Goal: Information Seeking & Learning: Learn about a topic

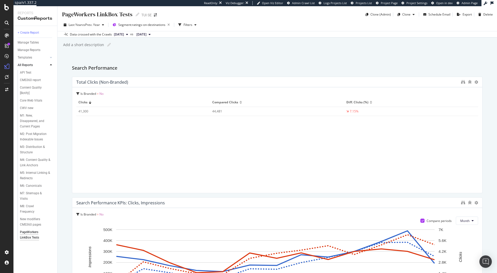
scroll to position [148, 0]
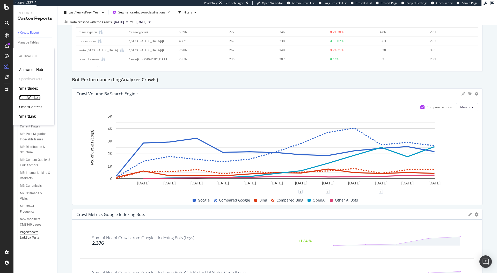
click at [35, 97] on div "PageWorkers" at bounding box center [30, 97] width 22 height 5
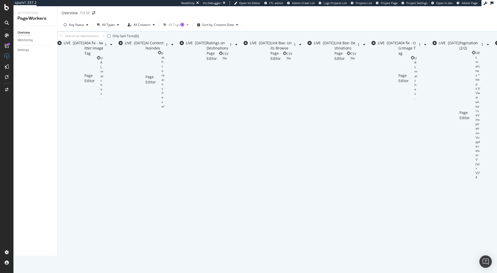
click at [263, 40] on div "Only Split Tests ( 0 ) Create Optimization" at bounding box center [300, 35] width 484 height 9
click at [103, 58] on div "404 fix - twitter:image Tag Page Editor URL matches ." at bounding box center [93, 147] width 19 height 215
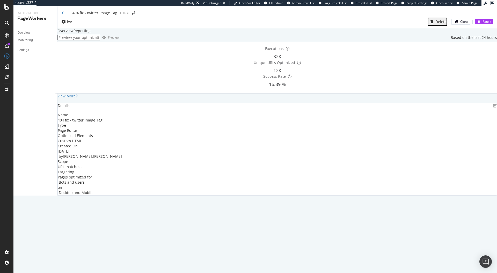
click at [91, 33] on div "Reporting" at bounding box center [82, 30] width 17 height 5
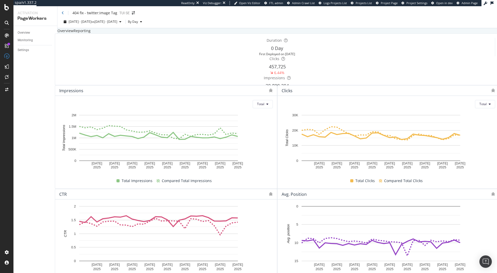
click at [74, 33] on div "Overview" at bounding box center [66, 30] width 16 height 5
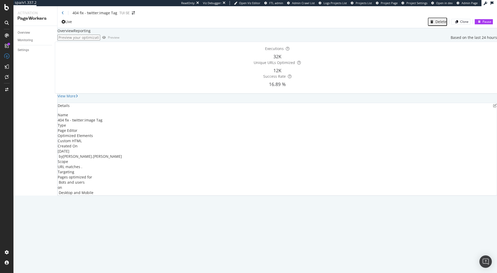
click at [82, 169] on div "URL matches ." at bounding box center [70, 166] width 25 height 5
click at [494, 108] on icon "pen-to-square" at bounding box center [496, 106] width 4 height 4
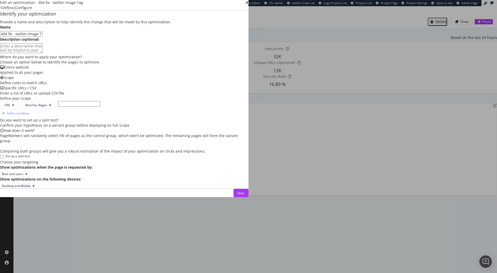
click at [128, 75] on div "Entire website Applied to all your pages" at bounding box center [124, 70] width 249 height 10
click at [166, 86] on div "Scope Define rules to match URLs" at bounding box center [124, 80] width 249 height 10
click at [245, 195] on div "Next" at bounding box center [241, 193] width 7 height 4
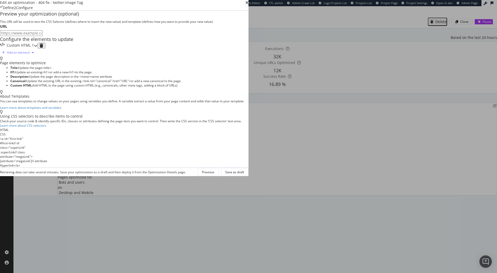
click at [36, 56] on div "Add an element" at bounding box center [18, 53] width 36 height 8
click at [117, 148] on div "Canonical" at bounding box center [114, 148] width 14 height 4
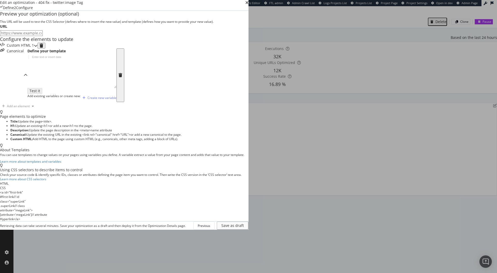
click at [122, 77] on icon "modal" at bounding box center [121, 75] width 4 height 4
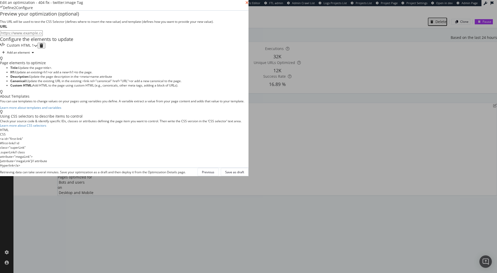
click at [249, 5] on icon "times" at bounding box center [247, 3] width 3 height 4
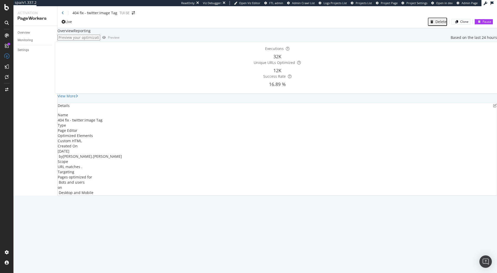
click at [91, 33] on div "Reporting" at bounding box center [82, 30] width 17 height 5
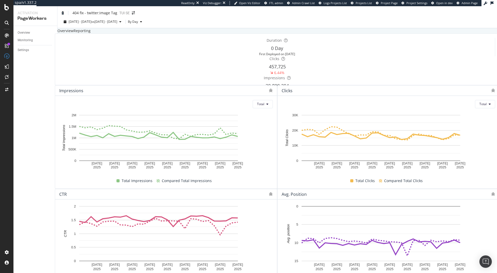
click at [63, 14] on icon at bounding box center [63, 13] width 2 height 4
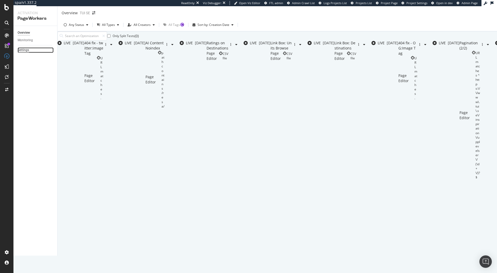
click at [28, 48] on div "Settings" at bounding box center [23, 49] width 11 height 5
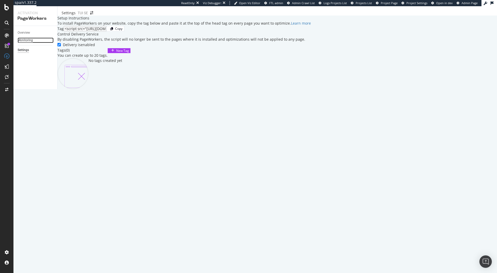
click at [26, 38] on div "Monitoring" at bounding box center [25, 40] width 15 height 5
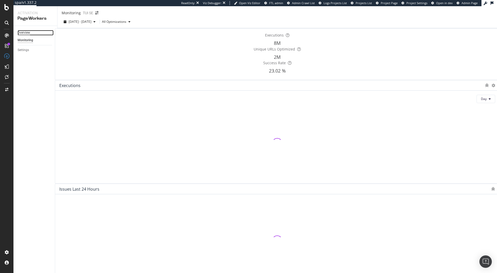
click at [22, 33] on div "Overview" at bounding box center [24, 32] width 12 height 5
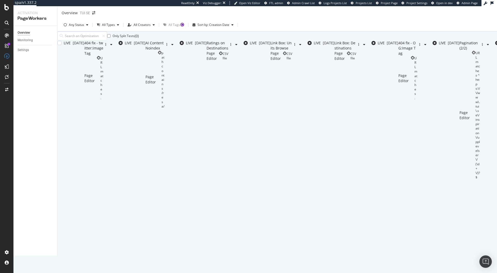
click at [103, 72] on div "URL matches ." at bounding box center [102, 78] width 3 height 44
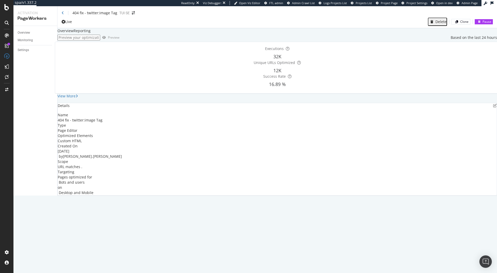
click at [74, 33] on div "Overview" at bounding box center [66, 30] width 16 height 5
click at [27, 40] on div "Monitoring" at bounding box center [25, 40] width 15 height 5
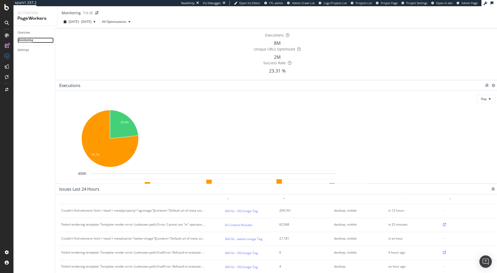
scroll to position [18, 0]
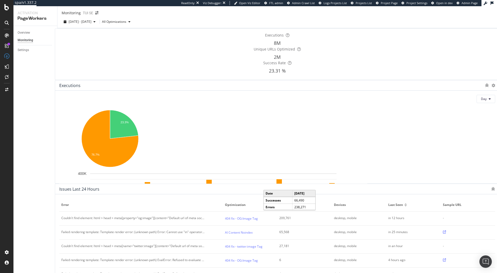
scroll to position [15, 0]
click at [335, 213] on rect "A chart." at bounding box center [332, 216] width 4 height 6
click at [335, 184] on rect "A chart." at bounding box center [332, 197] width 4 height 27
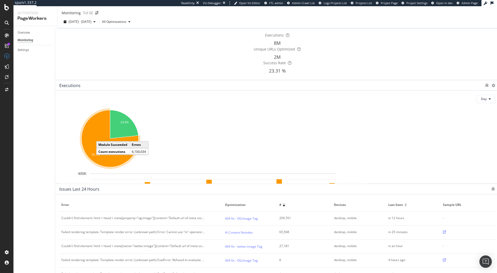
click at [109, 139] on icon "A chart." at bounding box center [110, 138] width 57 height 57
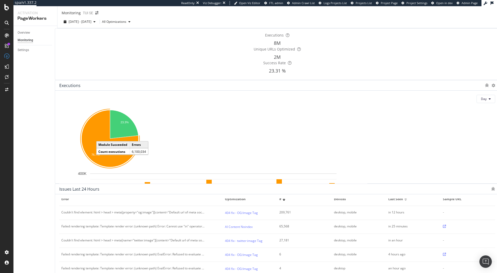
scroll to position [6, 0]
click at [443, 253] on icon at bounding box center [444, 254] width 3 height 3
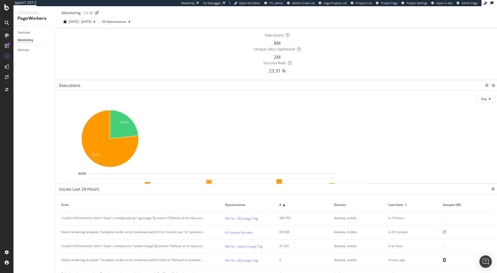
scroll to position [0, 0]
click at [126, 24] on div "All Optimizations" at bounding box center [114, 21] width 24 height 4
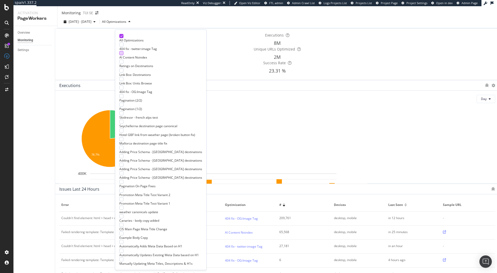
click at [120, 52] on div at bounding box center [121, 53] width 4 height 4
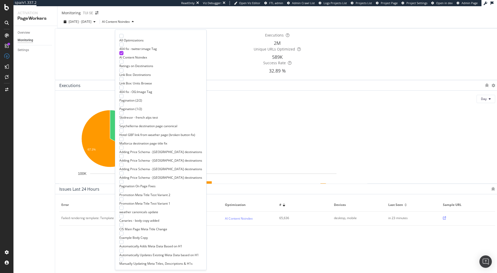
click at [267, 25] on div "2025 Jul. 29th - Aug. 25th AI Content Noindex" at bounding box center [278, 23] width 440 height 10
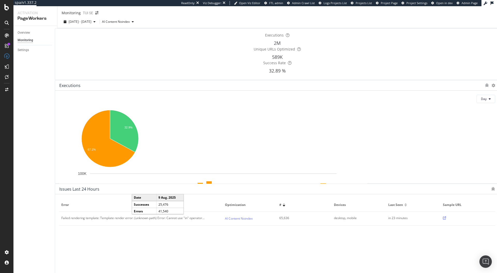
click at [194, 190] on rect "A chart." at bounding box center [192, 198] width 4 height 17
click at [194, 209] on rect "A chart." at bounding box center [192, 214] width 4 height 10
click at [443, 220] on icon at bounding box center [444, 218] width 3 height 3
click at [30, 32] on div "Overview" at bounding box center [24, 32] width 12 height 5
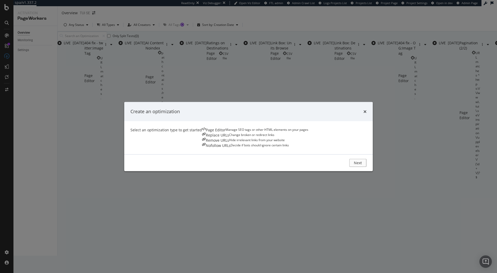
click at [309, 143] on div "Nofollow URLs Decide if bots should ignore certain links" at bounding box center [255, 145] width 106 height 5
click at [202, 132] on div "Page Editor Manage SEO tags or other HTML elements on your pages" at bounding box center [255, 129] width 106 height 5
click at [363, 165] on div "Next" at bounding box center [359, 163] width 7 height 4
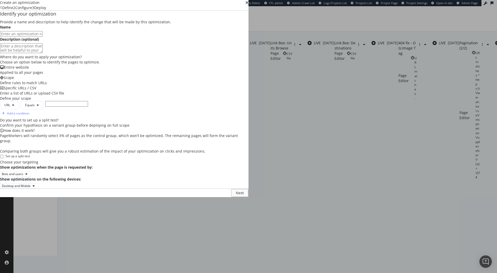
click at [249, 10] on div "Create an optimization 1 Define 2 Configure 3 Deploy" at bounding box center [124, 5] width 249 height 10
click at [249, 5] on icon "times" at bounding box center [247, 3] width 3 height 4
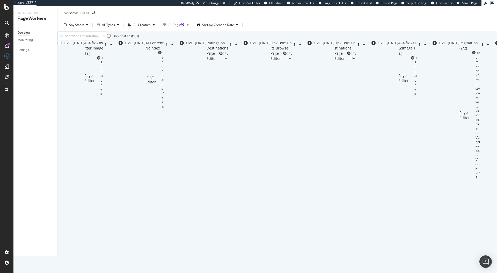
click at [103, 70] on div "URL matches ." at bounding box center [102, 78] width 3 height 44
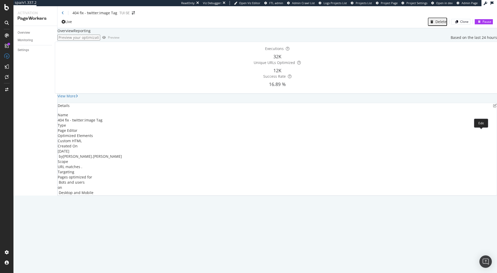
click at [494, 108] on icon "pen-to-square" at bounding box center [496, 106] width 4 height 4
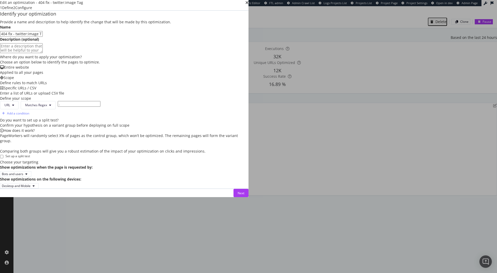
scroll to position [86, 0]
click at [245, 195] on div "Next" at bounding box center [241, 193] width 7 height 4
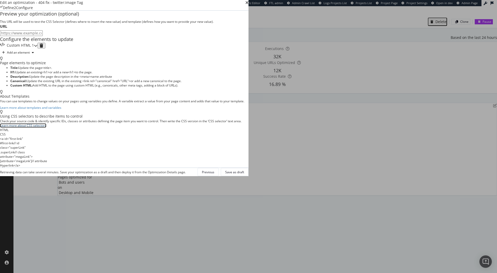
click at [46, 128] on link "Learn more about CSS selectors" at bounding box center [23, 125] width 46 height 4
drag, startPoint x: 268, startPoint y: 169, endPoint x: 288, endPoint y: 168, distance: 19.4
click at [249, 141] on div "<a id= "first-link"" at bounding box center [124, 139] width 249 height 4
drag, startPoint x: 300, startPoint y: 167, endPoint x: 331, endPoint y: 167, distance: 31.4
click at [249, 145] on div "#first-link // id" at bounding box center [124, 143] width 249 height 4
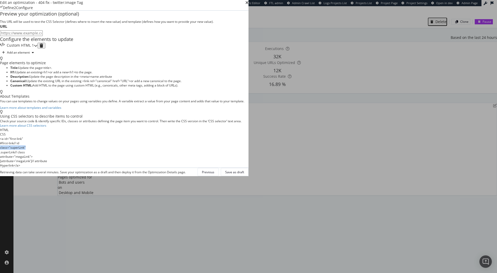
drag, startPoint x: 256, startPoint y: 171, endPoint x: 293, endPoint y: 171, distance: 36.5
click at [249, 168] on div "Using CSS selectors to describe items to control Check your source code & ident…" at bounding box center [124, 139] width 249 height 58
drag, startPoint x: 259, startPoint y: 178, endPoint x: 299, endPoint y: 176, distance: 39.9
click at [249, 168] on div "Using CSS selectors to describe items to control Check your source code & ident…" at bounding box center [124, 139] width 249 height 58
drag, startPoint x: 299, startPoint y: 178, endPoint x: 363, endPoint y: 177, distance: 64.3
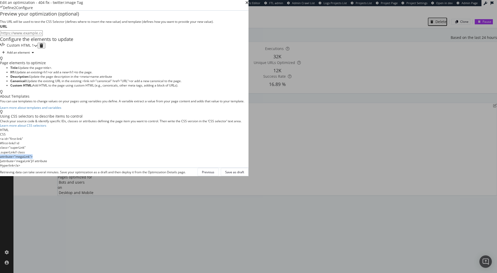
click at [249, 168] on div "HTML CSS <a id= "first-link" #first-link // id class= "superLink" .superLink //…" at bounding box center [124, 148] width 249 height 40
drag, startPoint x: 260, startPoint y: 181, endPoint x: 290, endPoint y: 181, distance: 30.3
click at [249, 168] on div "Hyperlink</a>" at bounding box center [124, 165] width 249 height 4
drag, startPoint x: 310, startPoint y: 181, endPoint x: 301, endPoint y: 179, distance: 9.5
click at [249, 168] on div "HTML CSS <a id= "first-link" #first-link // id class= "superLink" .superLink //…" at bounding box center [124, 148] width 249 height 40
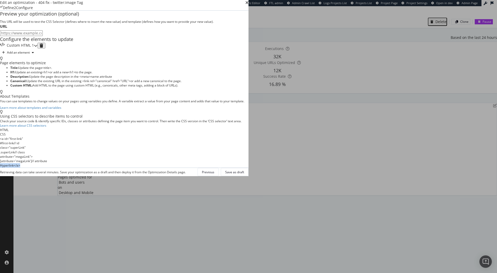
drag, startPoint x: 281, startPoint y: 180, endPoint x: 259, endPoint y: 180, distance: 22.3
click at [249, 168] on div "Hyperlink</a>" at bounding box center [124, 165] width 249 height 4
click at [249, 168] on div "Using CSS selectors to describe items to control Check your source code & ident…" at bounding box center [124, 139] width 249 height 58
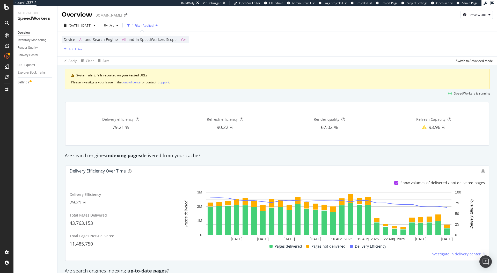
click at [422, 127] on icon at bounding box center [424, 127] width 5 height 5
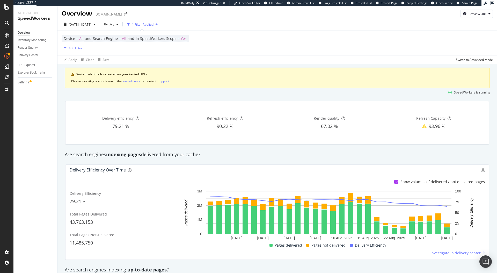
click at [422, 126] on icon at bounding box center [424, 126] width 5 height 5
click at [422, 127] on icon at bounding box center [424, 126] width 5 height 5
drag, startPoint x: 423, startPoint y: 127, endPoint x: 429, endPoint y: 126, distance: 6.9
click at [423, 127] on icon at bounding box center [424, 126] width 5 height 5
click at [35, 38] on div "Inventory Monitoring" at bounding box center [32, 40] width 29 height 5
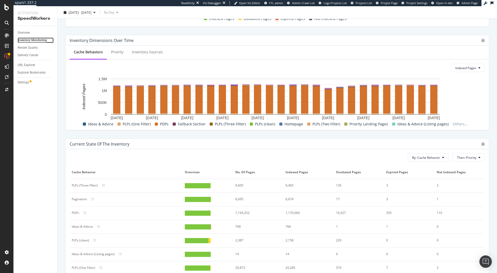
scroll to position [161, 0]
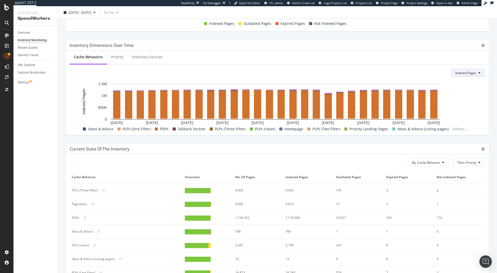
click at [455, 76] on button "Indexed Pages" at bounding box center [468, 73] width 34 height 8
click at [464, 112] on div "Not Indexed Pages" at bounding box center [465, 112] width 35 height 8
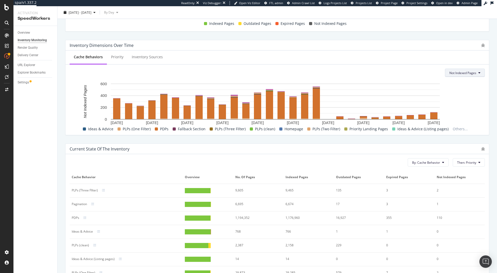
click at [464, 75] on span "Not Indexed Pages" at bounding box center [463, 73] width 27 height 4
click at [460, 99] on div "Expired Pages" at bounding box center [460, 102] width 36 height 8
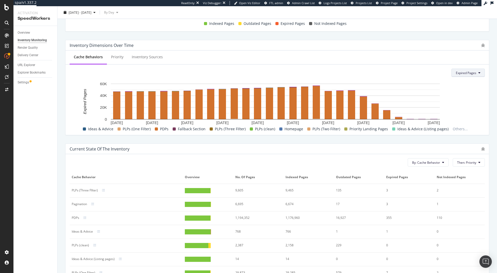
click at [468, 72] on span "Expired Pages" at bounding box center [466, 73] width 20 height 4
click at [461, 91] on span "Stale Pages" at bounding box center [466, 92] width 27 height 5
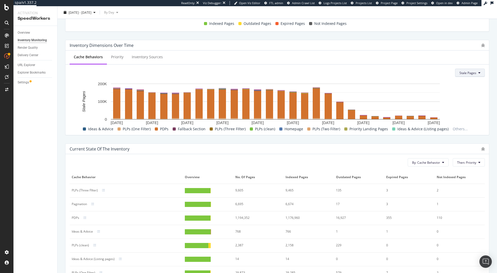
click at [464, 74] on span "Stale Pages" at bounding box center [468, 73] width 17 height 4
click at [463, 83] on span "Indexed Pages" at bounding box center [470, 83] width 27 height 5
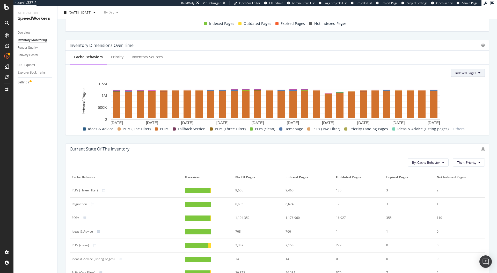
click at [461, 72] on span "Indexed Pages" at bounding box center [466, 73] width 21 height 4
click at [458, 111] on span "Not Indexed Pages" at bounding box center [465, 112] width 27 height 5
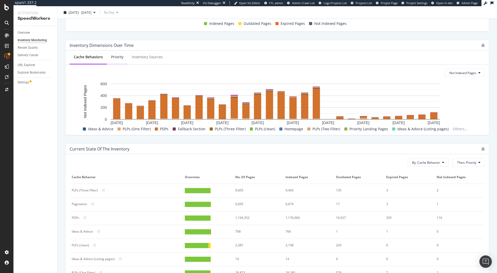
click at [121, 56] on div "Priority" at bounding box center [117, 56] width 12 height 5
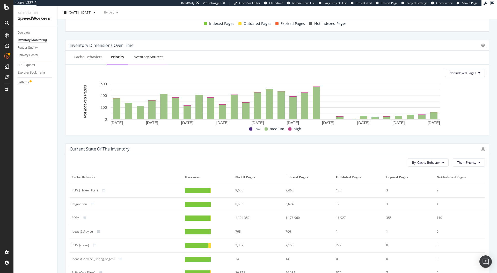
click at [146, 54] on div "Inventory Sources" at bounding box center [148, 57] width 39 height 14
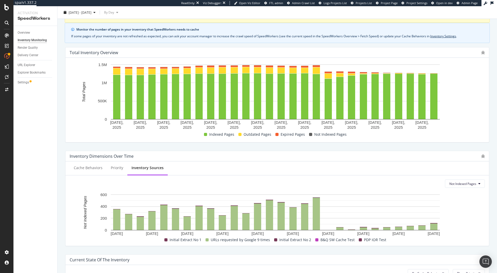
scroll to position [0, 0]
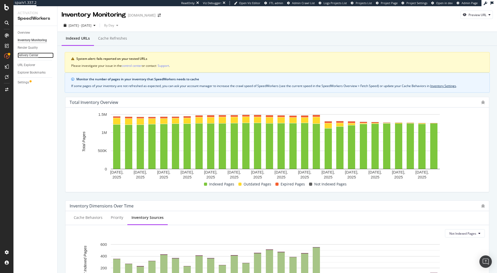
click at [27, 55] on div "Delivery Center" at bounding box center [28, 55] width 21 height 5
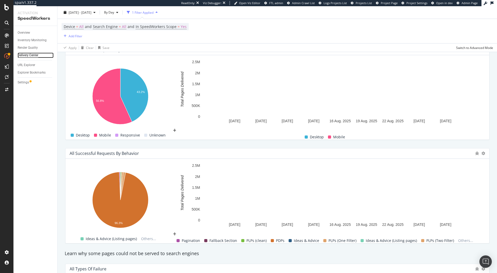
scroll to position [333, 0]
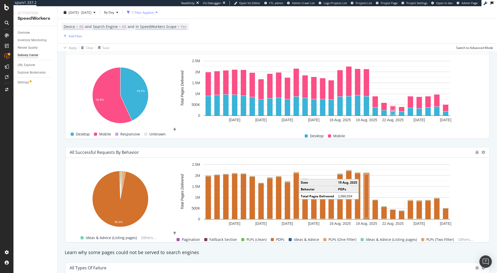
click at [368, 205] on rect "A chart." at bounding box center [367, 196] width 4 height 44
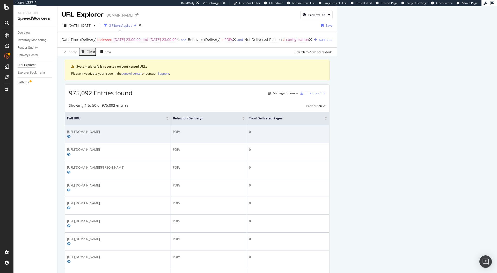
drag, startPoint x: 183, startPoint y: 131, endPoint x: 295, endPoint y: 132, distance: 111.7
click at [169, 132] on div "https://www.diy.com/departments/uk-radiators-1239btu-h1400mm-x-w500mm-chrome-cu…" at bounding box center [118, 132] width 102 height 5
drag, startPoint x: 116, startPoint y: 131, endPoint x: 272, endPoint y: 129, distance: 156.5
click at [171, 129] on td "https://www.diy.com/departments/uk-radiators-1239btu-h1400mm-x-w500mm-chrome-cu…" at bounding box center [118, 134] width 106 height 18
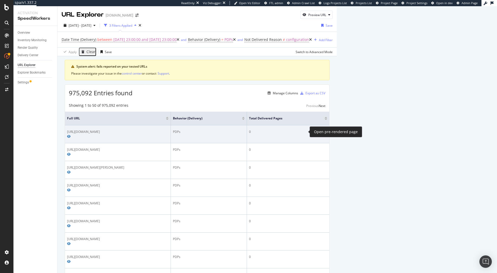
click at [71, 135] on span at bounding box center [69, 136] width 4 height 3
drag, startPoint x: 301, startPoint y: 132, endPoint x: 66, endPoint y: 132, distance: 235.3
click at [66, 132] on td "https://www.diy.com/departments/uk-radiators-1239btu-h1400mm-x-w500mm-chrome-cu…" at bounding box center [118, 134] width 106 height 18
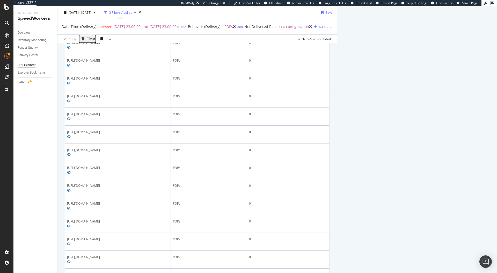
scroll to position [580, 0]
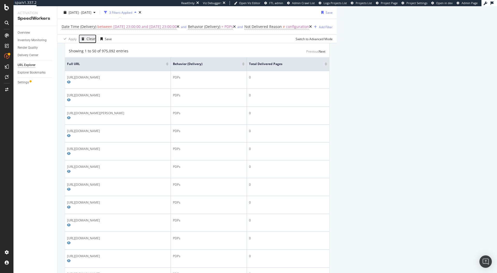
scroll to position [0, 0]
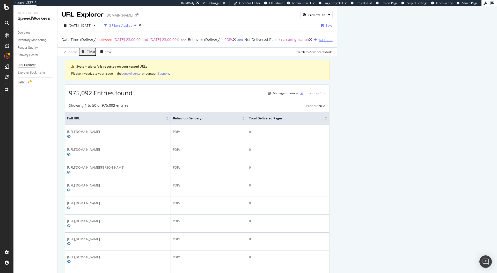
click at [319, 40] on div "Add Filter" at bounding box center [326, 40] width 14 height 4
click at [376, 44] on span "URL Scheme" at bounding box center [385, 42] width 19 height 4
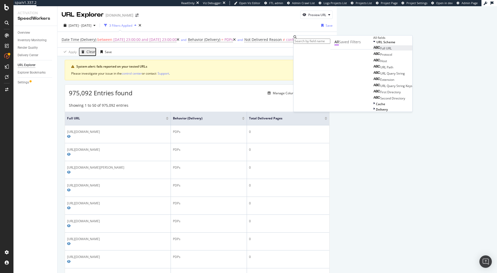
click at [381, 51] on span "Full URL" at bounding box center [386, 48] width 11 height 4
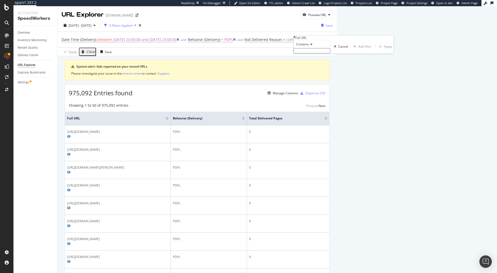
click at [307, 53] on input "text" at bounding box center [312, 50] width 37 height 5
click at [308, 48] on div "Contains" at bounding box center [312, 44] width 37 height 8
click at [307, 86] on span "Contains" at bounding box center [301, 84] width 13 height 4
click at [307, 53] on input "text" at bounding box center [312, 50] width 37 height 5
type input ".ped"
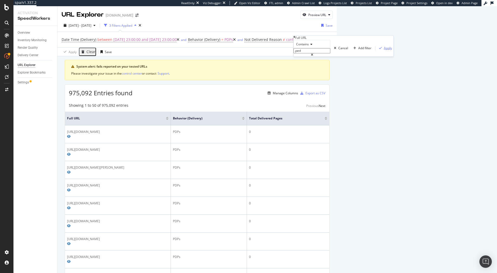
click at [384, 50] on div "Apply" at bounding box center [388, 48] width 8 height 4
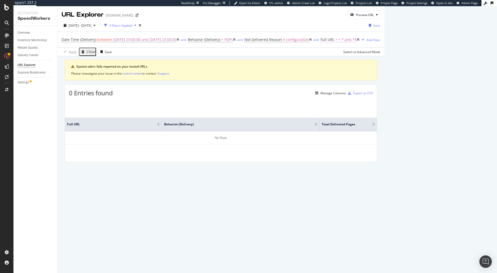
click at [339, 39] on span "^.*.ped.*$" at bounding box center [348, 39] width 18 height 7
drag, startPoint x: 317, startPoint y: 62, endPoint x: 314, endPoint y: 62, distance: 2.9
click at [314, 53] on input ".ped" at bounding box center [320, 49] width 37 height 5
click at [317, 53] on input ".ped" at bounding box center [320, 49] width 37 height 5
click at [313, 53] on input ".ped" at bounding box center [320, 49] width 37 height 5
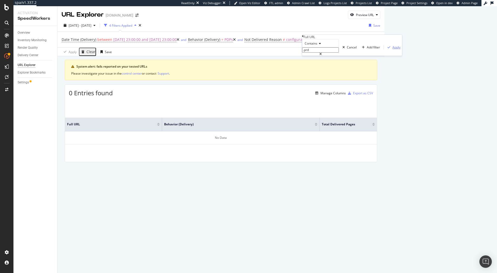
type input ".prd"
click at [393, 49] on div "Apply" at bounding box center [397, 47] width 8 height 4
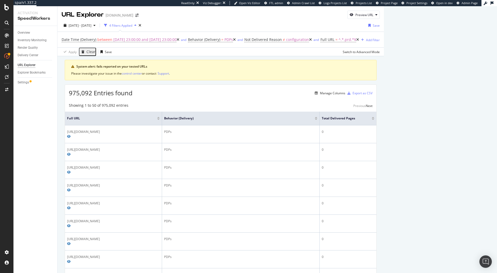
click at [357, 39] on icon at bounding box center [358, 40] width 3 height 4
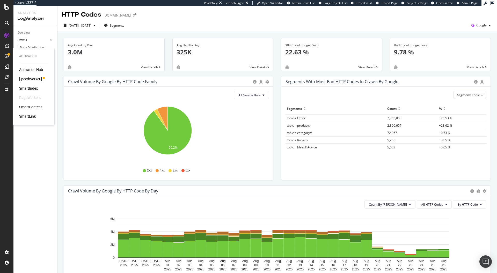
click at [28, 79] on div "SpeedWorkers" at bounding box center [30, 78] width 23 height 5
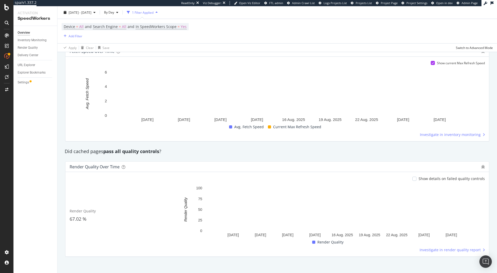
scroll to position [357, 0]
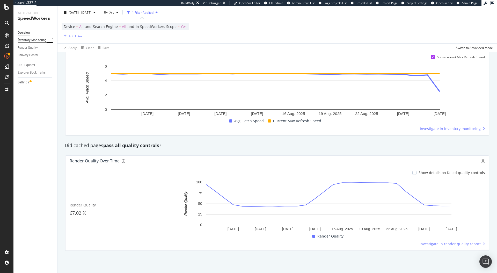
click at [33, 40] on div "Inventory Monitoring" at bounding box center [32, 40] width 29 height 5
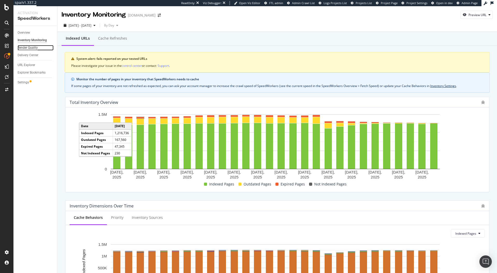
click at [28, 46] on div "Render Quality" at bounding box center [28, 47] width 20 height 5
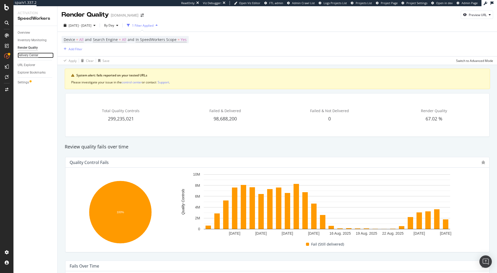
click at [38, 57] on div "Delivery Center" at bounding box center [28, 55] width 21 height 5
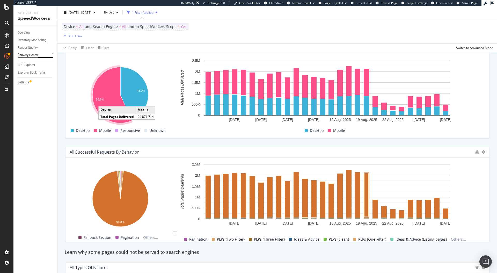
scroll to position [384, 0]
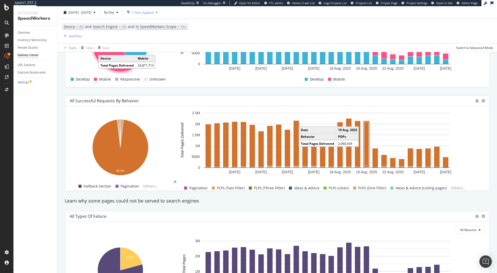
click at [365, 157] on rect "A chart." at bounding box center [367, 144] width 4 height 44
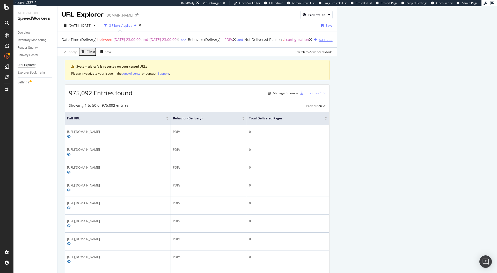
click at [319, 41] on div "Add Filter" at bounding box center [326, 40] width 14 height 4
click at [376, 44] on span "URL Scheme" at bounding box center [385, 42] width 19 height 4
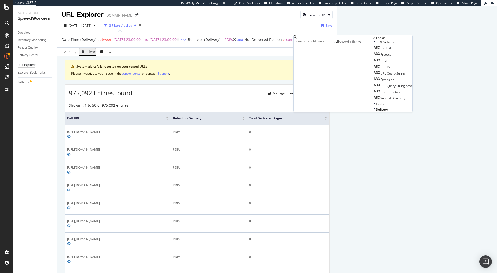
click at [317, 41] on input "text" at bounding box center [312, 41] width 37 height 5
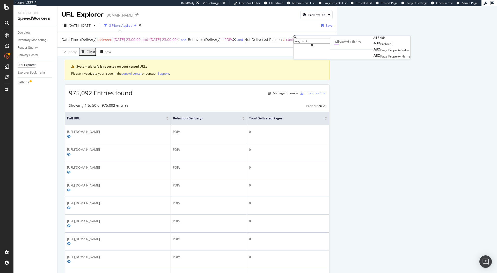
click at [318, 41] on input "segment" at bounding box center [312, 41] width 37 height 5
type input "pagetype"
click at [312, 19] on div "2025 Aug. 1st - Aug. 28th 3 Filters Applied Save Date Time (Delivery) between 2…" at bounding box center [198, 37] width 280 height 37
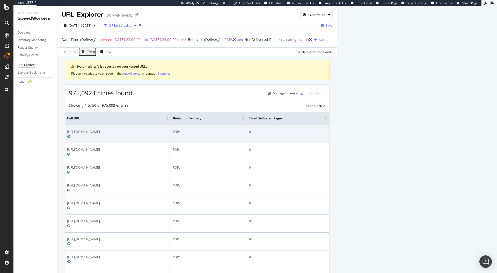
drag, startPoint x: 77, startPoint y: 132, endPoint x: 95, endPoint y: 137, distance: 19.4
click at [95, 134] on div "https://www.diy.com/departments/right-radiators-traditional-4-column-radiator-h…" at bounding box center [118, 132] width 102 height 5
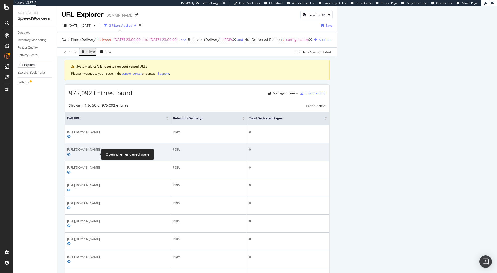
drag, startPoint x: 76, startPoint y: 150, endPoint x: 94, endPoint y: 156, distance: 18.7
click at [94, 156] on div "https://www.diy.com/departments/uk-custom-covers-mercedes-sprinter-2006-2018-bl…" at bounding box center [118, 151] width 102 height 9
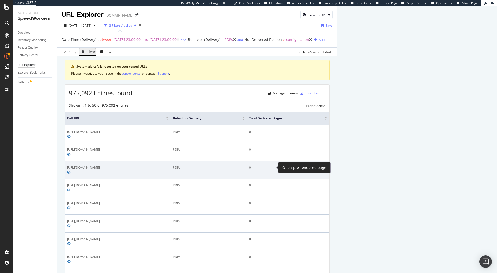
drag, startPoint x: 75, startPoint y: 167, endPoint x: 271, endPoint y: 165, distance: 196.4
click at [169, 165] on div "https://www.diy.com/departments/little-knights-silk-emulsion-paint-100-voc-free…" at bounding box center [118, 169] width 102 height 9
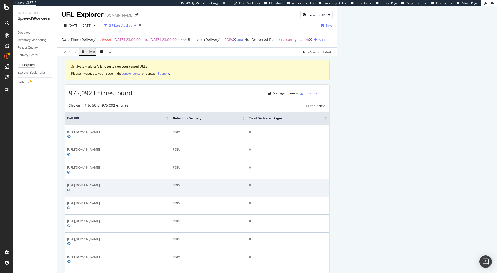
click at [73, 183] on td "https://www.diy.com/departments/golden-geometric-flower-pattern-blanket-default…" at bounding box center [118, 188] width 106 height 18
drag, startPoint x: 67, startPoint y: 181, endPoint x: 232, endPoint y: 180, distance: 164.8
click at [169, 183] on div "https://www.diy.com/departments/golden-geometric-flower-pattern-blanket-default…" at bounding box center [118, 187] width 102 height 9
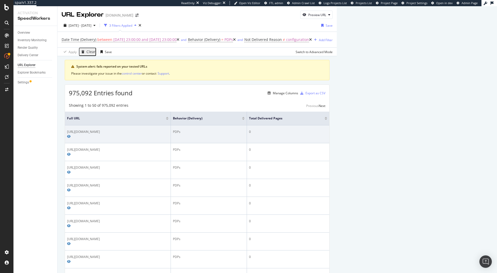
click at [169, 130] on div "https://www.diy.com/departments/right-radiators-traditional-4-column-radiator-h…" at bounding box center [118, 132] width 102 height 5
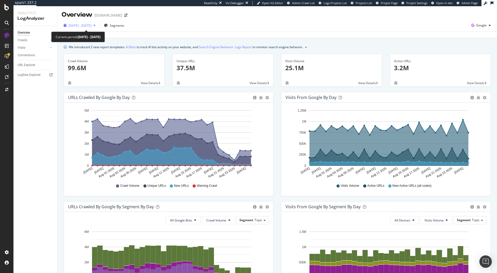
click at [92, 23] on div "[DATE] - [DATE]" at bounding box center [80, 26] width 36 height 8
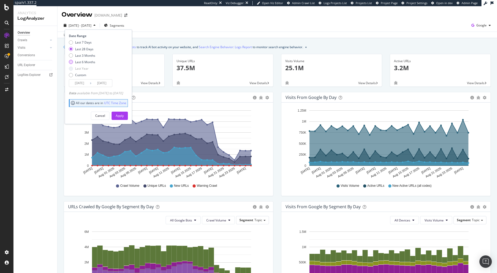
click at [83, 63] on div "Last 6 Months" at bounding box center [85, 62] width 20 height 4
type input "[DATE]"
click at [124, 116] on div "Apply" at bounding box center [120, 115] width 8 height 4
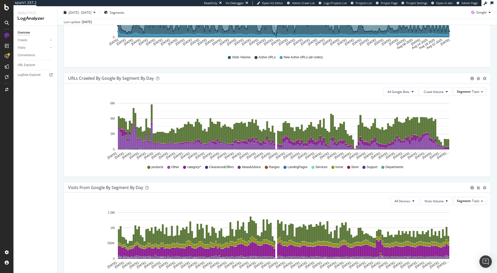
scroll to position [243, 0]
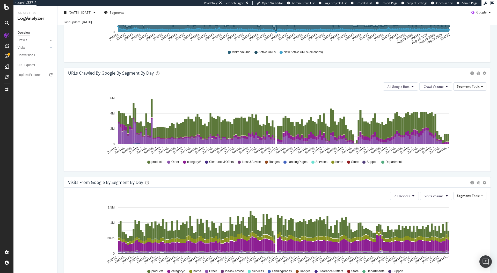
click at [49, 39] on div at bounding box center [50, 40] width 5 height 5
click at [29, 47] on div "Daily Distribution" at bounding box center [32, 47] width 24 height 5
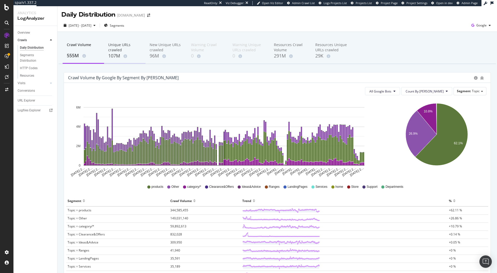
click at [117, 49] on div "Unique URLs crawled" at bounding box center [124, 47] width 33 height 10
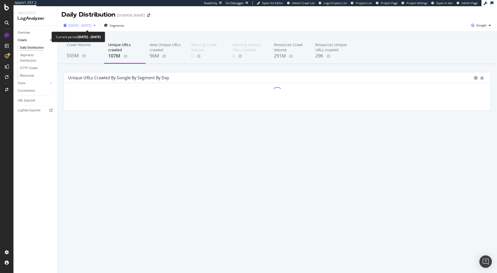
click at [93, 27] on div "[DATE] - [DATE]" at bounding box center [80, 26] width 36 height 8
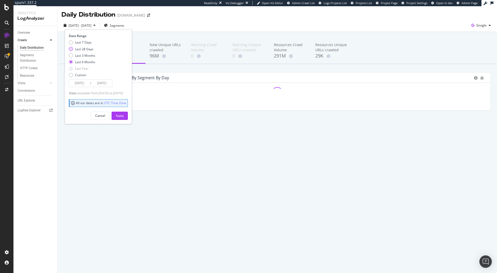
click at [91, 50] on div "Last 28 Days" at bounding box center [84, 49] width 18 height 4
type input "[DATE]"
click at [124, 115] on div "Apply" at bounding box center [120, 115] width 8 height 4
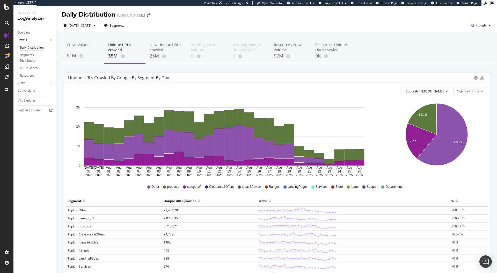
drag, startPoint x: 124, startPoint y: 26, endPoint x: 269, endPoint y: 20, distance: 145.5
click at [240, 21] on div "[DATE] - [DATE] Segments Google" at bounding box center [278, 25] width 440 height 13
click at [270, 20] on div "[DATE] - [DATE] Segments Google" at bounding box center [278, 25] width 440 height 13
click at [467, 91] on span "Segment" at bounding box center [464, 91] width 14 height 4
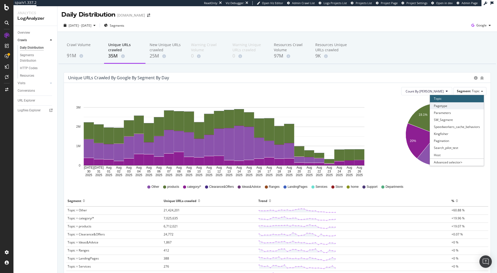
click at [458, 104] on div "Pagetype" at bounding box center [457, 105] width 54 height 7
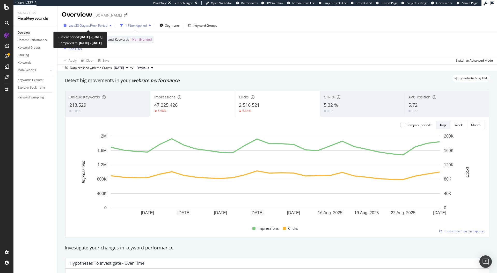
click at [77, 26] on span "Last 28 Days" at bounding box center [78, 25] width 18 height 4
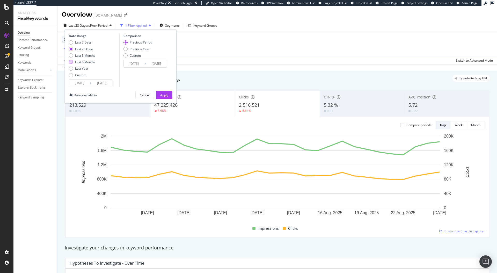
drag, startPoint x: 83, startPoint y: 67, endPoint x: 83, endPoint y: 62, distance: 4.7
click at [83, 62] on div "Last 7 Days Last 28 Days Last 3 Months Last 6 Months Last Year Custom" at bounding box center [82, 59] width 26 height 39
click at [83, 62] on div "Last 6 Months" at bounding box center [85, 62] width 20 height 4
type input "[DATE]"
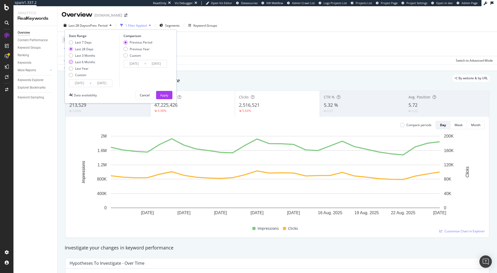
type input "[DATE]"
click at [159, 95] on button "Apply" at bounding box center [164, 95] width 16 height 8
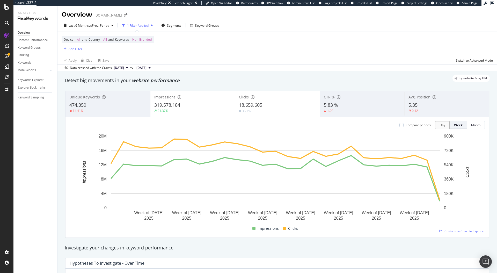
click at [458, 124] on div "Week" at bounding box center [458, 125] width 9 height 4
click at [91, 20] on div "Last 6 Months vs Prev. Period 1 Filter Applied Segments Keyword Groups Device =…" at bounding box center [278, 45] width 440 height 52
click at [92, 25] on span "vs Prev. Period" at bounding box center [99, 25] width 20 height 4
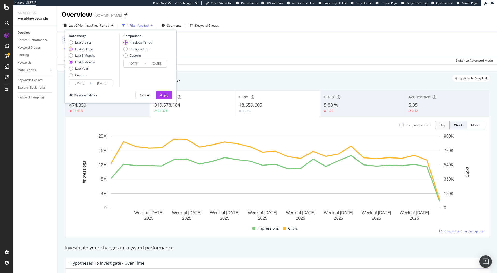
click at [94, 50] on div "Last 28 Days" at bounding box center [82, 49] width 26 height 4
type input "[DATE]"
click at [165, 95] on div "Apply" at bounding box center [164, 95] width 8 height 4
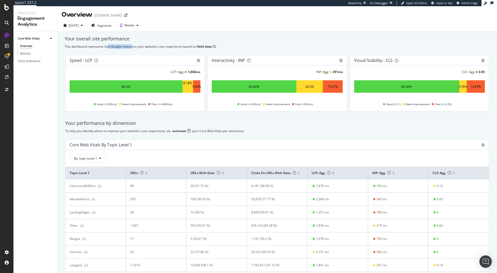
drag, startPoint x: 109, startPoint y: 46, endPoint x: 132, endPoint y: 46, distance: 23.1
click at [132, 46] on div "This dashboard represents how Google measures your website's user experience ba…" at bounding box center [277, 46] width 425 height 4
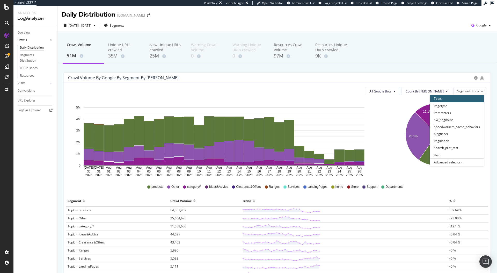
click at [436, 117] on div "SW_Segment" at bounding box center [457, 119] width 54 height 7
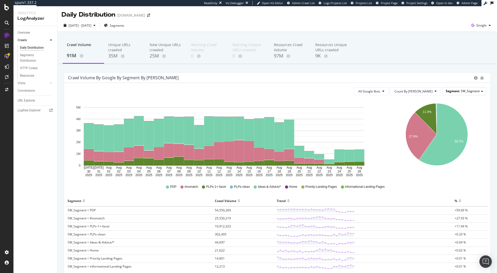
click at [454, 91] on span "Segment" at bounding box center [453, 91] width 14 height 4
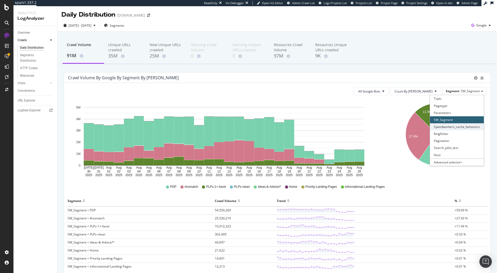
click at [447, 128] on div "Speedworkers_cache_behaviors" at bounding box center [457, 126] width 54 height 7
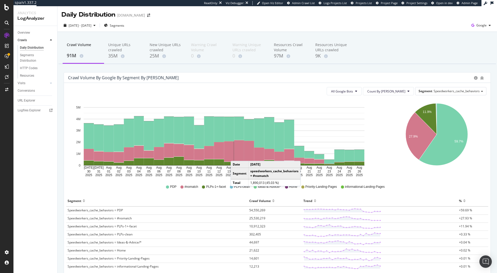
click at [236, 156] on rect "A chart." at bounding box center [239, 151] width 10 height 22
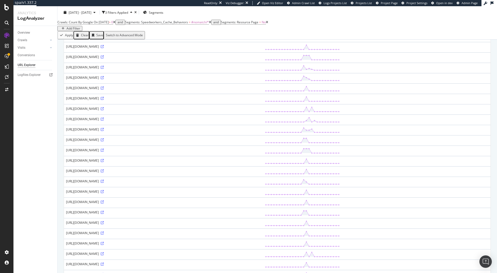
scroll to position [237, 0]
click at [104, 155] on icon at bounding box center [102, 153] width 3 height 3
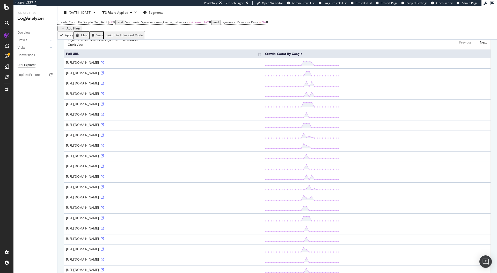
scroll to position [0, 0]
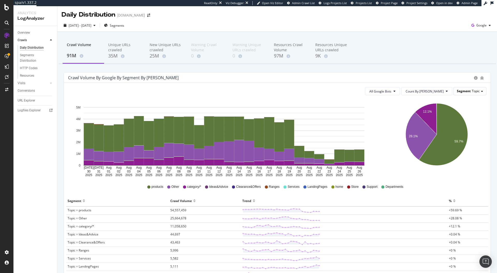
click at [472, 92] on span "Topic" at bounding box center [476, 91] width 8 height 4
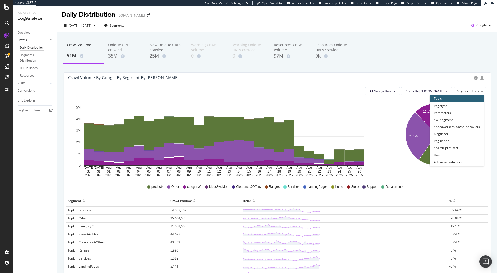
click at [401, 159] on icon "12.1% 28.1% 59.7%" at bounding box center [437, 138] width 98 height 78
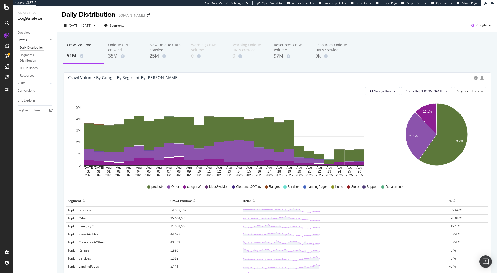
click at [379, 126] on icon "[DATE] [DATE] [DATE] [DATE] [DATE] [DATE] [DATE] [DATE] [DATE] [DATE] [DATE] [D…" at bounding box center [224, 138] width 312 height 78
click at [472, 93] on span "Topic" at bounding box center [476, 91] width 8 height 4
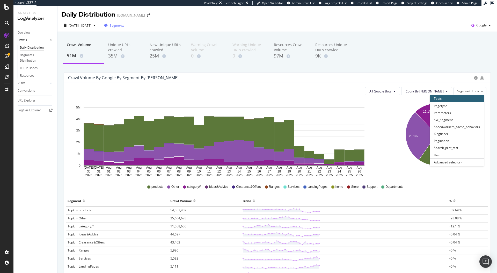
click at [122, 22] on div "Segments" at bounding box center [114, 26] width 20 height 8
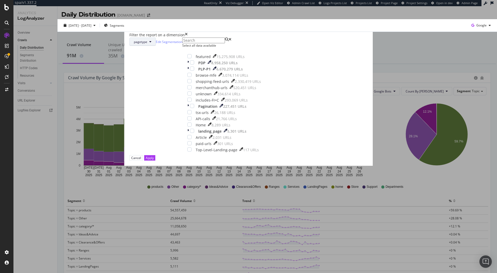
click at [156, 46] on button "pagetype" at bounding box center [143, 42] width 26 height 8
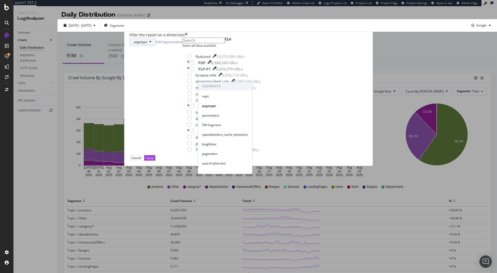
click at [248, 68] on div "pagetype Edit Segmentation Select all data available featured 15,275,908 URLs P…" at bounding box center [249, 96] width 238 height 117
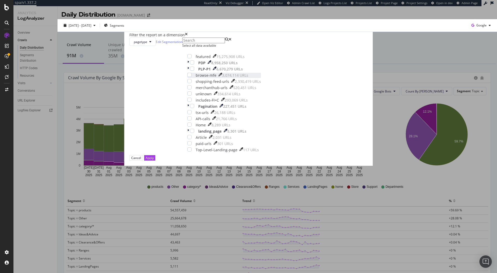
scroll to position [1, 0]
click at [189, 72] on icon "modal" at bounding box center [189, 69] width 2 height 5
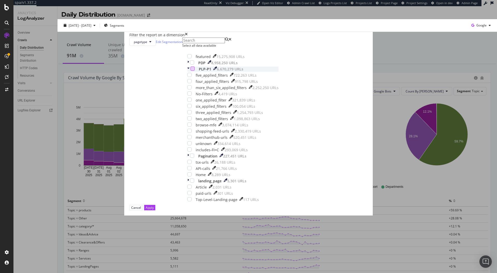
click at [195, 71] on div "modal" at bounding box center [193, 69] width 4 height 4
click at [154, 210] on div "Apply" at bounding box center [150, 207] width 8 height 5
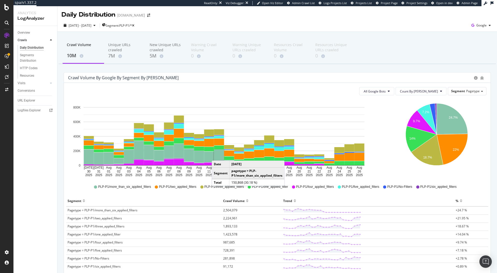
click at [217, 155] on rect "A chart." at bounding box center [219, 155] width 10 height 11
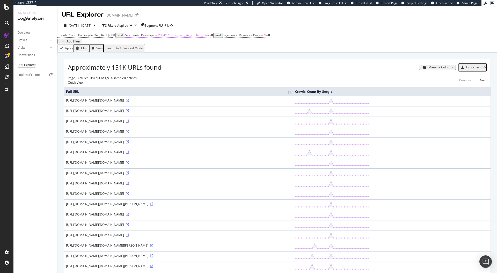
click at [200, 37] on span "PLP-P1/more_than_six_applied_filters" at bounding box center [184, 35] width 53 height 4
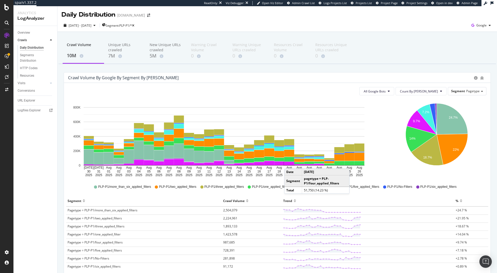
click at [290, 163] on rect "A chart." at bounding box center [290, 163] width 10 height 3
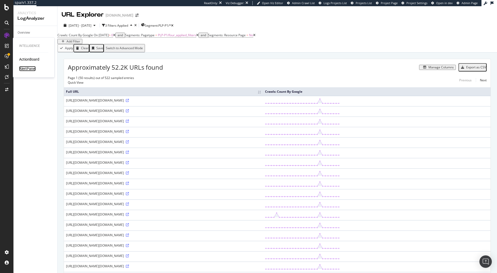
click at [29, 68] on div "AlertPanel" at bounding box center [27, 68] width 17 height 5
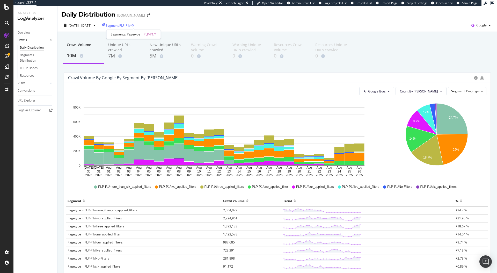
click at [132, 25] on span "Segment: PLP-P1/*" at bounding box center [119, 25] width 26 height 4
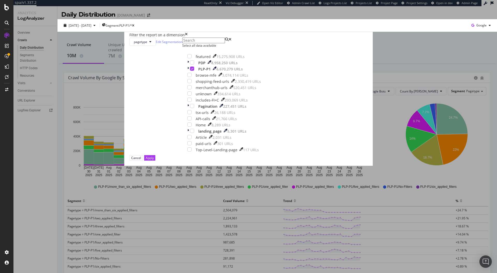
click at [188, 38] on icon "times" at bounding box center [186, 34] width 3 height 5
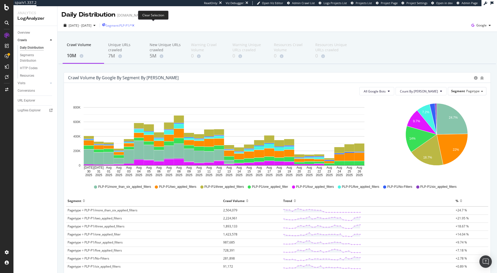
click at [134, 25] on icon "button" at bounding box center [133, 25] width 2 height 3
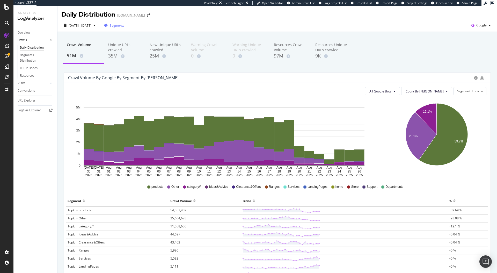
click at [124, 25] on span "Segments" at bounding box center [117, 25] width 15 height 4
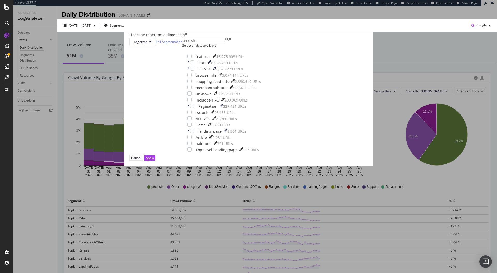
click at [188, 38] on icon "times" at bounding box center [186, 34] width 3 height 5
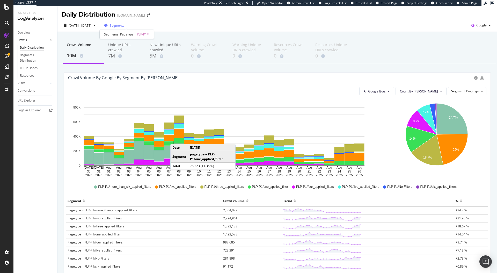
click at [124, 25] on span "Segments" at bounding box center [117, 25] width 15 height 4
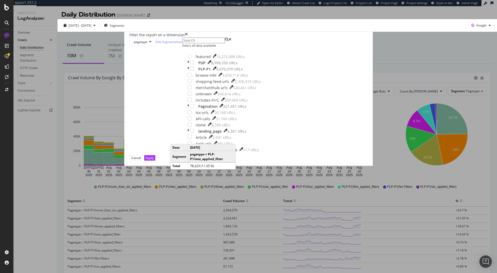
click at [188, 38] on icon "times" at bounding box center [186, 34] width 3 height 5
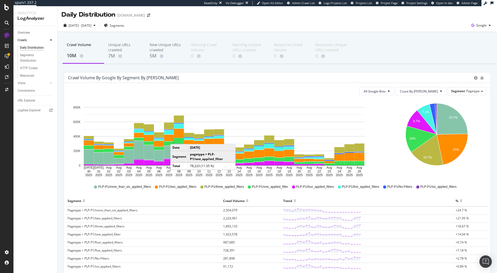
click at [190, 18] on div "Daily Distribution [DOMAIN_NAME]" at bounding box center [278, 12] width 440 height 13
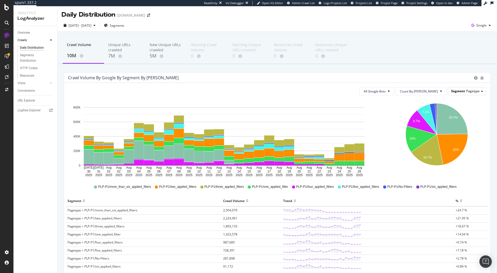
click at [467, 93] on span "Pagetype" at bounding box center [473, 91] width 13 height 4
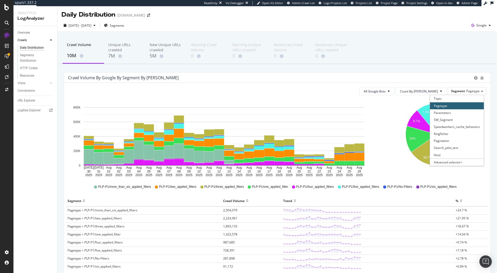
click at [432, 55] on div "Crawl Volume 10M Unique URLs crawled 7M New Unique URLs crawled 5M Warning Craw…" at bounding box center [278, 51] width 438 height 26
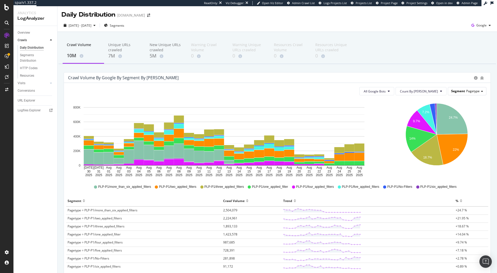
click at [455, 88] on div "Segment Pagetype" at bounding box center [468, 91] width 38 height 8
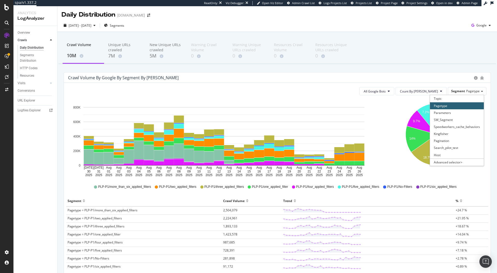
click at [296, 21] on div "[DATE] - [DATE] Segments Google" at bounding box center [278, 25] width 440 height 13
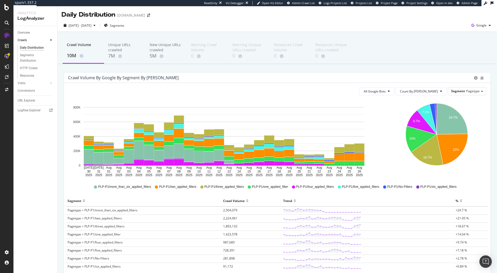
click at [386, 64] on div "Crawl Volume 10M Unique URLs crawled 7M New Unique URLs crawled 5M Warning Craw…" at bounding box center [278, 51] width 438 height 26
click at [29, 102] on div "URL Explorer" at bounding box center [27, 100] width 18 height 5
click at [373, 149] on icon "[DATE] [DATE] [DATE] [DATE] [DATE] [DATE] [DATE] [DATE] [DATE] [DATE] [DATE] [D…" at bounding box center [224, 138] width 312 height 78
click at [375, 57] on div "Crawl Volume 10M Unique URLs crawled 7M New Unique URLs crawled 5M Warning Craw…" at bounding box center [278, 51] width 438 height 26
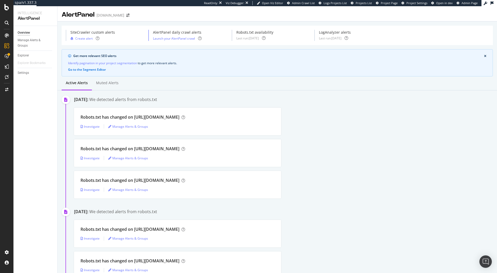
click at [89, 128] on div "Investigate" at bounding box center [90, 126] width 19 height 4
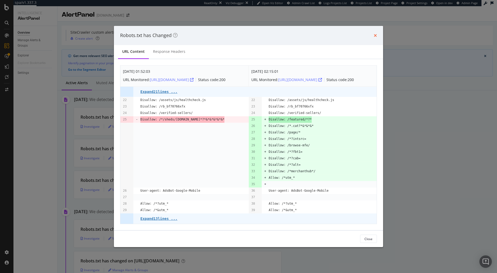
click at [375, 35] on icon "times" at bounding box center [375, 35] width 3 height 4
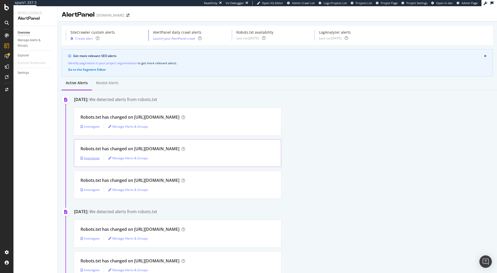
click at [92, 160] on div "Investigate" at bounding box center [90, 158] width 19 height 4
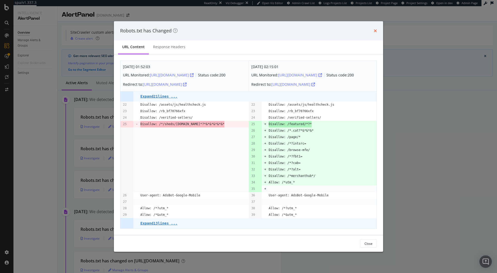
click at [376, 31] on icon "times" at bounding box center [375, 31] width 3 height 4
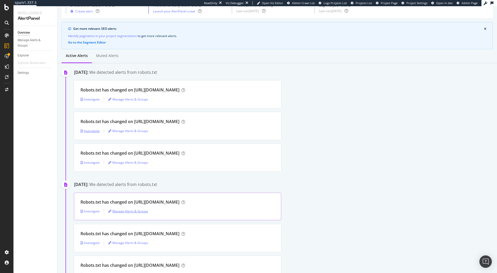
scroll to position [82, 0]
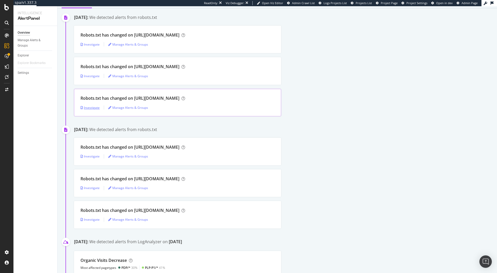
click at [90, 109] on div "Investigate" at bounding box center [90, 107] width 19 height 4
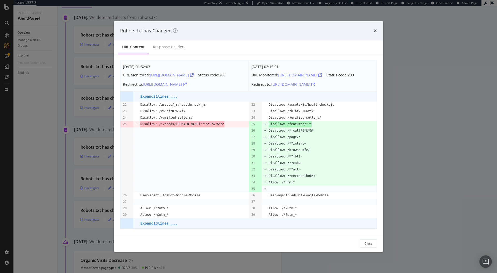
click at [376, 30] on icon "times" at bounding box center [375, 31] width 3 height 4
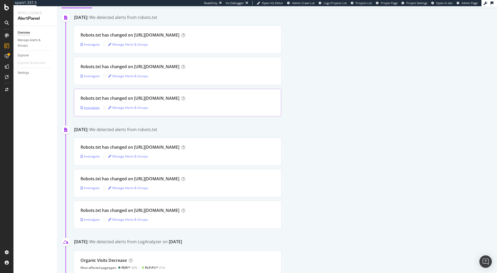
click at [95, 107] on div "Investigate" at bounding box center [90, 107] width 19 height 4
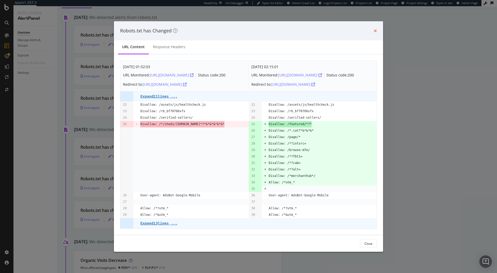
click at [376, 30] on icon "times" at bounding box center [375, 31] width 3 height 4
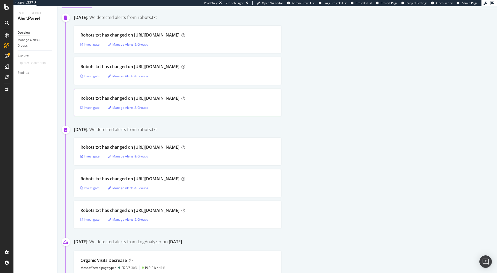
click at [89, 109] on div "Investigate" at bounding box center [90, 107] width 19 height 4
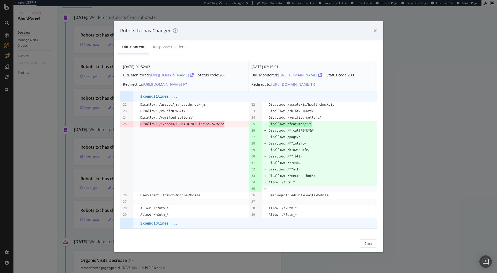
click at [375, 30] on icon "times" at bounding box center [375, 31] width 3 height 4
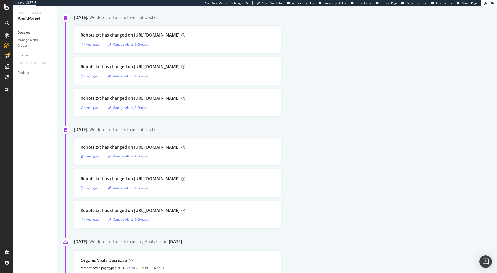
click at [90, 157] on div "Investigate" at bounding box center [90, 156] width 19 height 4
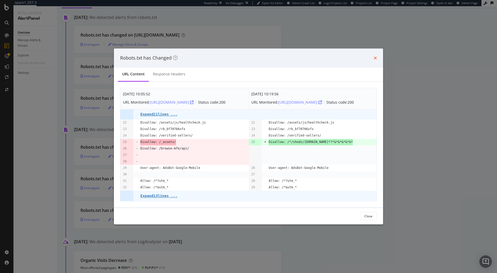
click at [374, 58] on icon "times" at bounding box center [375, 58] width 3 height 4
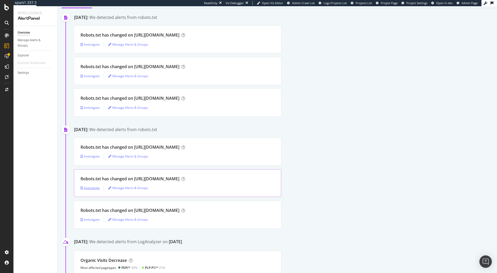
click at [90, 191] on div "Investigate" at bounding box center [90, 188] width 19 height 8
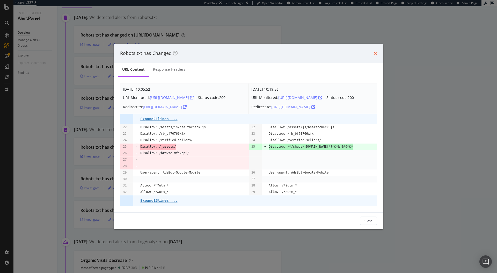
click at [377, 52] on div "Robots.txt has Changed" at bounding box center [248, 53] width 269 height 19
click at [376, 53] on icon "times" at bounding box center [375, 53] width 3 height 4
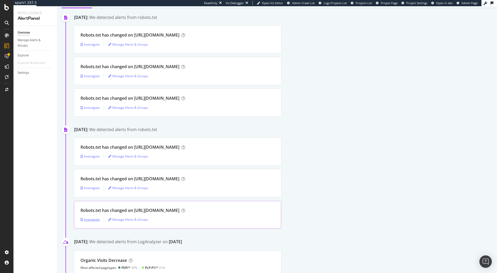
click at [92, 222] on div "Investigate" at bounding box center [90, 220] width 19 height 8
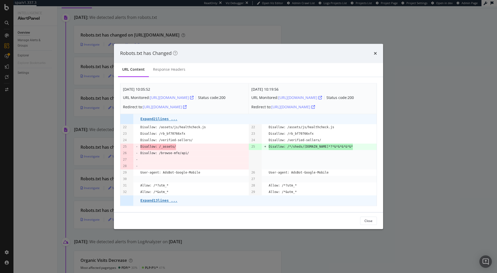
click at [374, 54] on icon "times" at bounding box center [375, 53] width 3 height 4
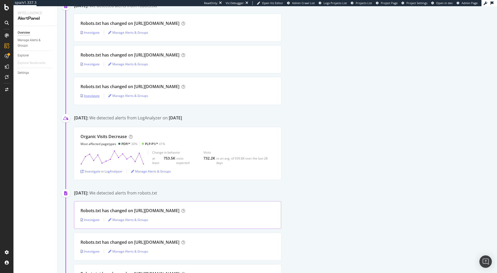
scroll to position [215, 0]
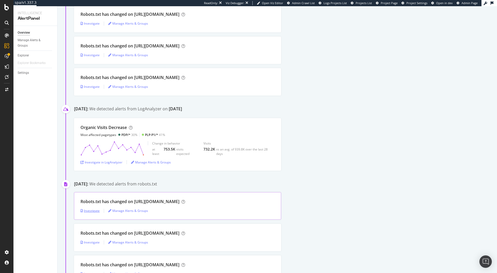
click at [87, 213] on div "Investigate" at bounding box center [90, 211] width 19 height 4
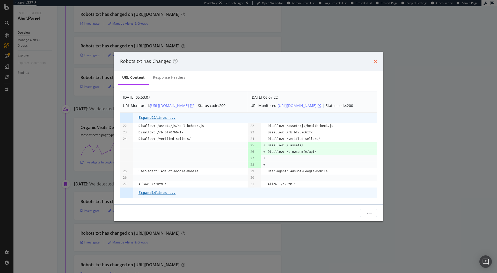
click at [375, 61] on icon "times" at bounding box center [375, 61] width 3 height 4
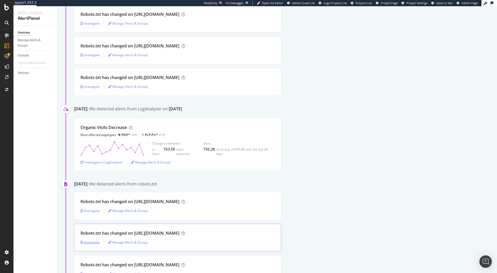
click at [90, 243] on div "Investigate" at bounding box center [90, 242] width 19 height 4
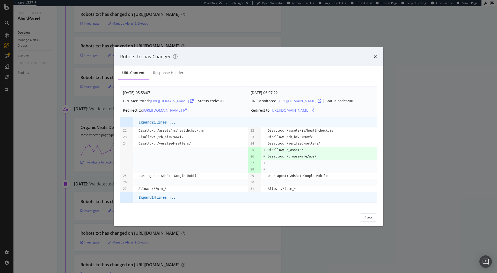
click at [374, 57] on icon "times" at bounding box center [375, 57] width 3 height 4
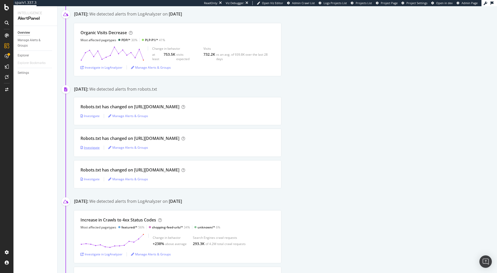
scroll to position [329, 0]
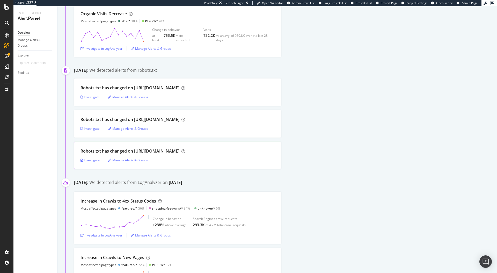
click at [91, 160] on div "Investigate" at bounding box center [90, 160] width 19 height 4
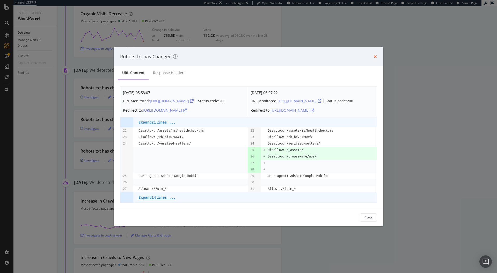
click at [375, 57] on icon "times" at bounding box center [375, 57] width 3 height 4
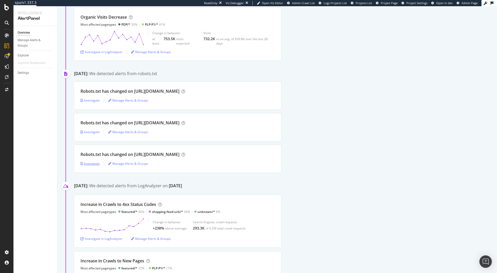
scroll to position [325, 0]
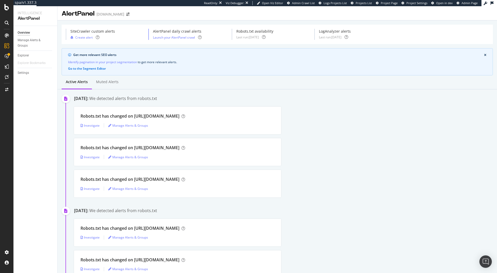
scroll to position [0, 0]
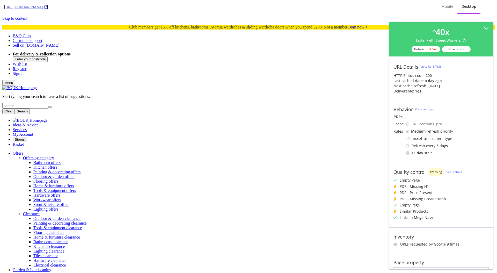
click at [48, 6] on icon at bounding box center [46, 7] width 4 height 4
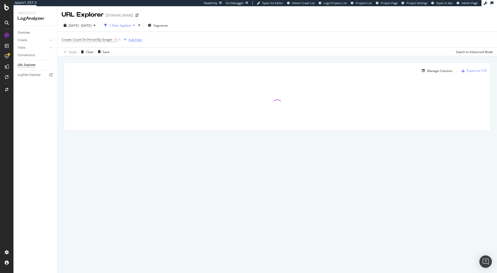
click at [138, 39] on div "Add Filter" at bounding box center [136, 40] width 14 height 4
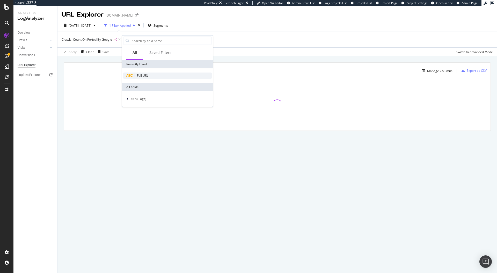
click at [139, 76] on span "Full URL" at bounding box center [142, 75] width 11 height 4
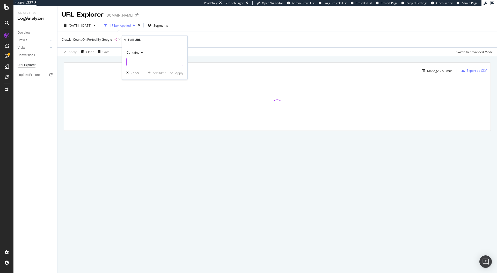
click at [137, 63] on input "text" at bounding box center [155, 62] width 56 height 8
type input ".prd"
click at [182, 70] on div "Apply" at bounding box center [175, 72] width 15 height 5
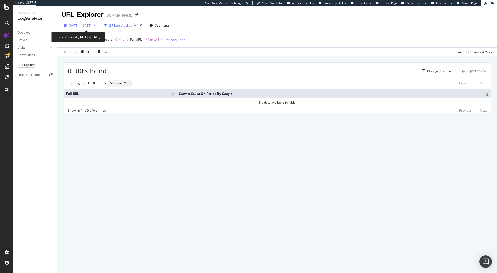
click at [84, 26] on span "[DATE] - [DATE]" at bounding box center [80, 25] width 23 height 4
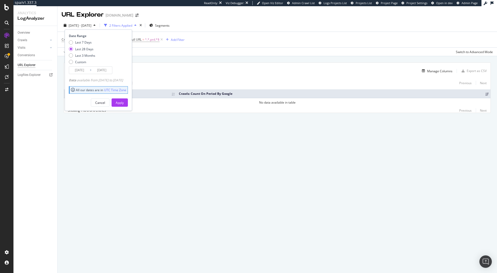
click at [267, 30] on div "[DATE] - [DATE] 2 Filters Applied Segments Date Range Last 7 Days Last 28 Days …" at bounding box center [278, 26] width 440 height 10
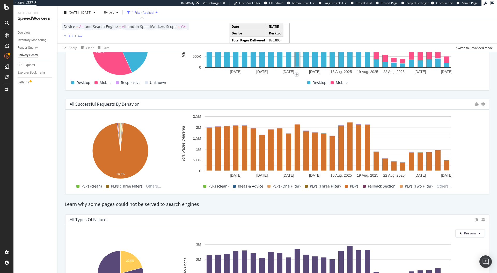
scroll to position [388, 0]
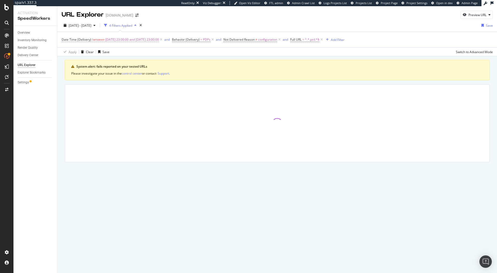
click at [132, 41] on span "[DATE] 23:00:00 and [DATE] 23:00:00" at bounding box center [132, 39] width 54 height 7
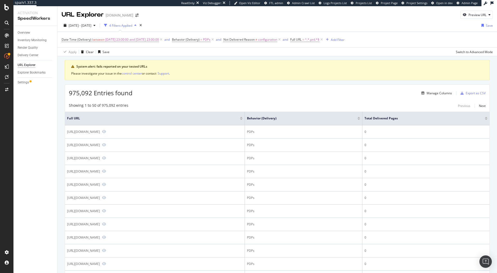
click at [258, 17] on div "URL Explorer [DOMAIN_NAME] Preview URL" at bounding box center [278, 12] width 440 height 13
click at [302, 39] on span "Full URL" at bounding box center [295, 39] width 11 height 4
click at [294, 27] on div "2025 Aug. 1st - Aug. 28th 4 Filters Applied Save" at bounding box center [278, 26] width 440 height 10
click at [116, 41] on span "2025-08-18 23:00:00 and 2025-08-19 23:00:00" at bounding box center [132, 39] width 54 height 7
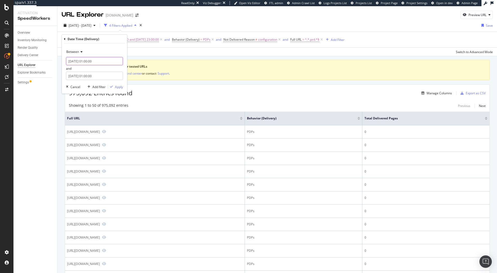
click at [92, 61] on input "2025-08-19 01:00:00" at bounding box center [94, 61] width 57 height 8
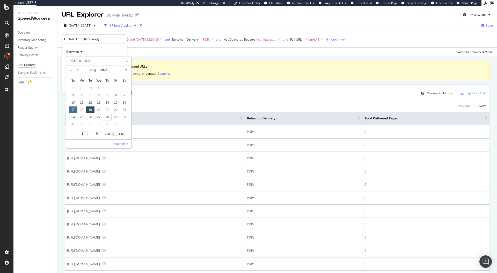
click at [74, 109] on div "17" at bounding box center [73, 109] width 9 height 7
type input "2025-08-17 01:00:00"
click at [80, 109] on div "18" at bounding box center [81, 109] width 9 height 7
type input "2025-08-18 01:00:00"
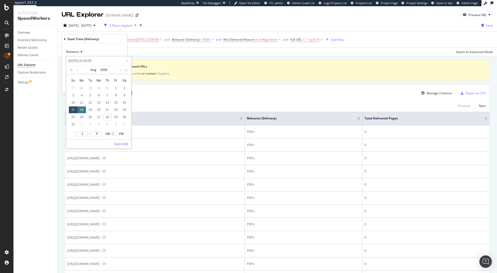
type input "2025-08-18 01:00:00"
click at [109, 109] on div "21" at bounding box center [107, 109] width 9 height 7
type input "2025-08-21 01:00:00"
click at [83, 110] on div "18" at bounding box center [81, 109] width 9 height 7
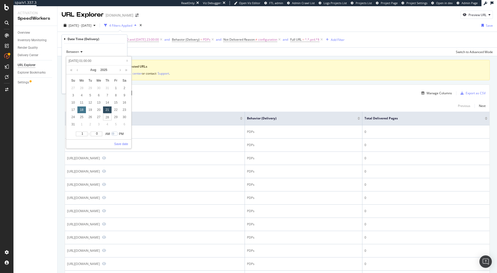
type input "2025-08-18 01:00:00"
click at [106, 110] on div "21" at bounding box center [107, 109] width 9 height 7
type input "2025-08-21 01:00:00"
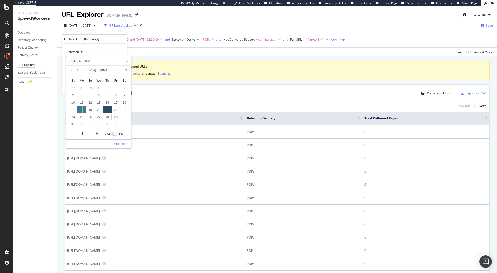
click at [83, 109] on div "18" at bounding box center [81, 109] width 9 height 7
type input "2025-08-18 01:00:00"
click at [83, 109] on div "18" at bounding box center [81, 109] width 9 height 7
click at [120, 144] on link "Save date" at bounding box center [121, 144] width 14 height 5
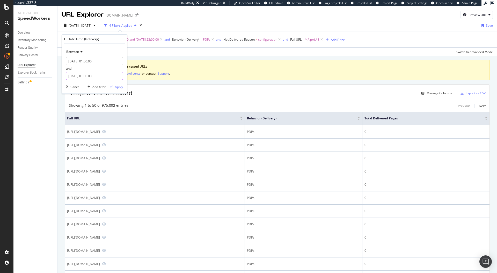
click at [91, 73] on input "[DATE] 01:00:00" at bounding box center [94, 76] width 57 height 8
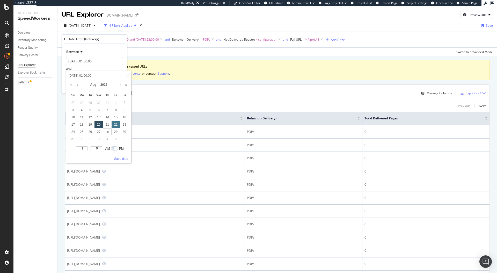
click at [112, 124] on div "22" at bounding box center [116, 124] width 9 height 7
type input "2025-08-22 01:00:00"
click at [118, 158] on link "Save date" at bounding box center [121, 159] width 14 height 5
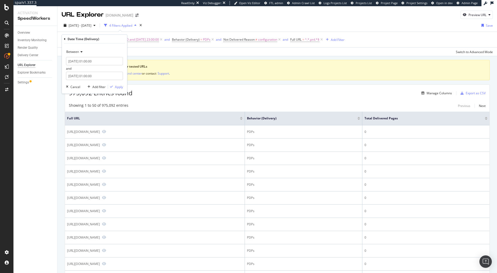
click at [117, 83] on div "Between 2025-08-18 01:00:00 and 2025-08-22 01:00:00 Cancel Add filter Apply" at bounding box center [94, 69] width 65 height 50
click at [117, 86] on div "Apply" at bounding box center [119, 87] width 8 height 4
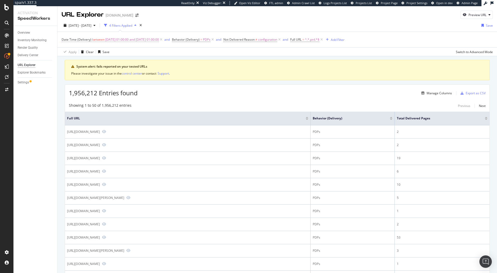
click at [92, 41] on span "between" at bounding box center [98, 39] width 12 height 4
click at [98, 22] on div "[DATE] - [DATE]" at bounding box center [80, 26] width 36 height 8
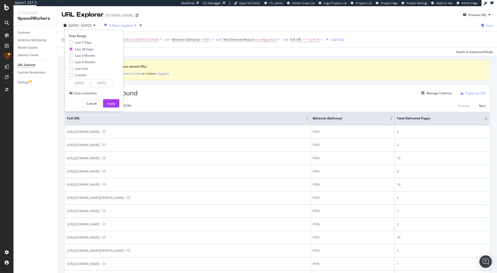
click at [219, 22] on div "2025 Aug. 1st - Aug. 28th 4 Filters Applied Date Range Last 7 Days Last 28 Days…" at bounding box center [278, 26] width 440 height 10
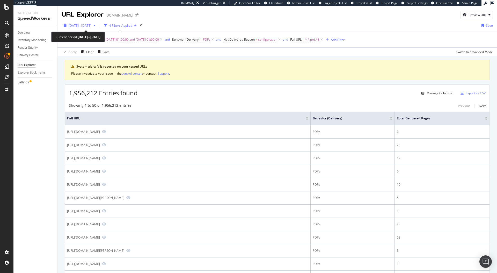
click at [75, 26] on span "[DATE] - [DATE]" at bounding box center [80, 25] width 23 height 4
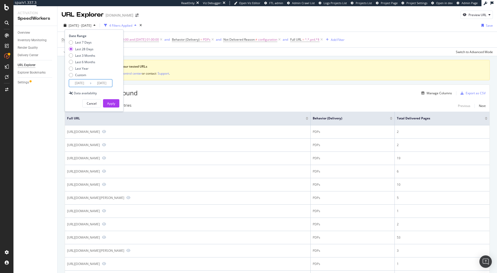
click at [88, 85] on input "[DATE]" at bounding box center [79, 83] width 21 height 7
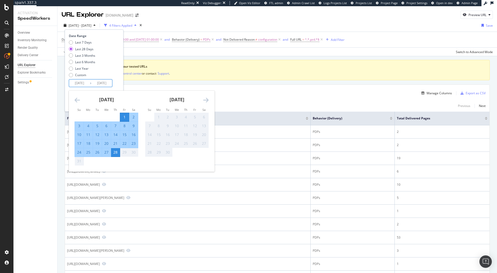
click at [88, 145] on div "18" at bounding box center [88, 143] width 9 height 5
type input "2025/08/18"
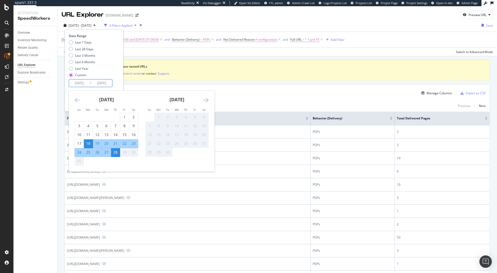
click at [123, 144] on div "22" at bounding box center [124, 143] width 9 height 5
type input "2025/08/22"
click at [123, 144] on td "https://www.diy.com/departments/green-bear-unisex-bamboo-teal-colour-socks-size…" at bounding box center [188, 145] width 246 height 13
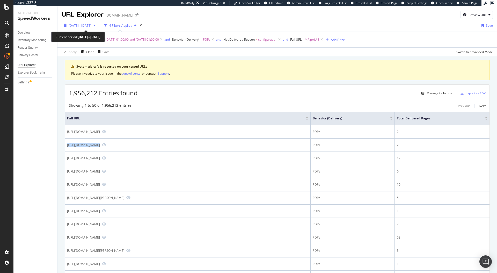
click at [87, 22] on div "[DATE] - [DATE]" at bounding box center [80, 26] width 36 height 8
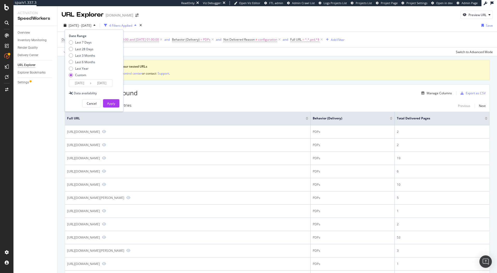
click at [85, 80] on input "2025/08/18" at bounding box center [79, 83] width 21 height 7
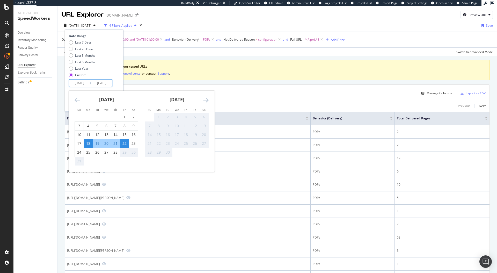
click at [87, 145] on div "18" at bounding box center [88, 143] width 9 height 5
click at [116, 144] on div "21" at bounding box center [115, 143] width 9 height 5
type input "2025/08/21"
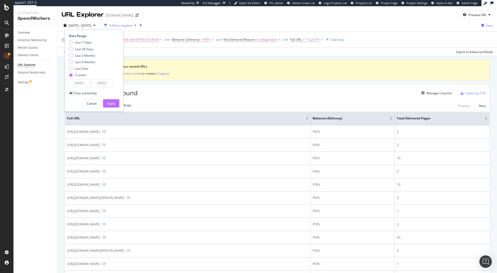
click at [114, 103] on div "Apply" at bounding box center [111, 103] width 8 height 4
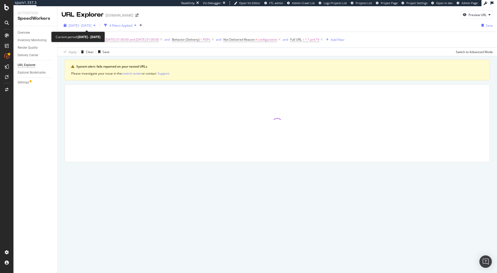
click at [91, 25] on span "2025 Aug. 18th - Aug. 21st" at bounding box center [80, 25] width 23 height 4
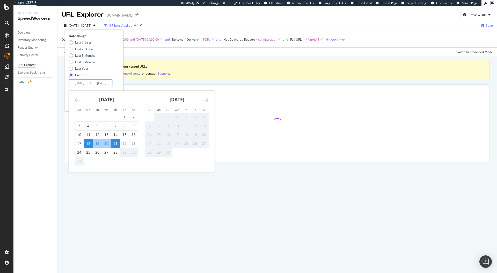
click at [82, 82] on input "2025/08/18" at bounding box center [79, 83] width 21 height 7
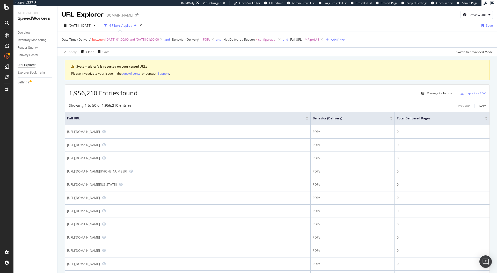
click at [290, 13] on div "URL Explorer www.diy.com Preview URL" at bounding box center [278, 12] width 440 height 13
click at [114, 42] on span "2025-08-18 01:00:00 and 2025-08-22 01:00:00" at bounding box center [132, 39] width 54 height 7
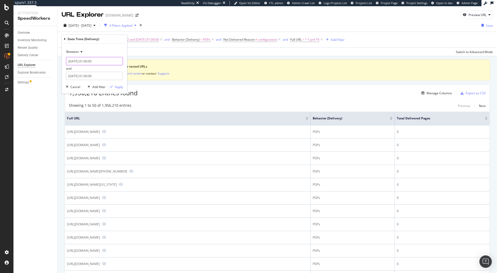
click at [87, 61] on input "2025-08-18 01:00:00" at bounding box center [94, 61] width 57 height 8
click at [106, 46] on div "Between 2025-08-18 01:00:00 and 2025-08-22 01:00:00 Cancel Add filter Apply" at bounding box center [94, 69] width 65 height 50
click at [93, 76] on input "2025-08-22 01:00:00" at bounding box center [94, 76] width 57 height 8
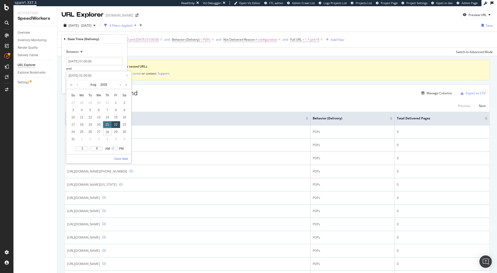
click at [106, 124] on div "21" at bounding box center [107, 124] width 9 height 7
type input "2025-08-21 01:00:00"
click at [118, 158] on link "Save date" at bounding box center [121, 159] width 14 height 5
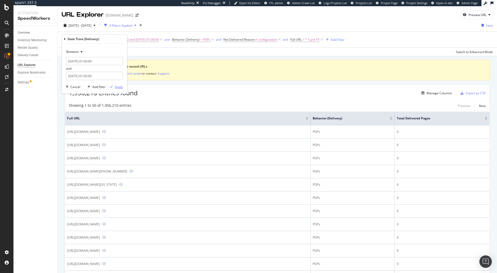
click at [121, 86] on div "Apply" at bounding box center [119, 87] width 8 height 4
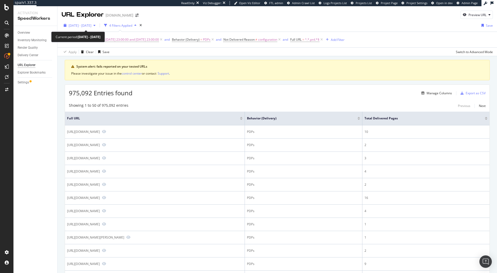
click at [84, 26] on span "[DATE] - [DATE]" at bounding box center [80, 25] width 23 height 4
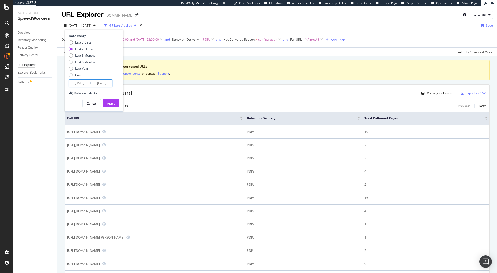
click at [80, 84] on input "[DATE]" at bounding box center [79, 83] width 21 height 7
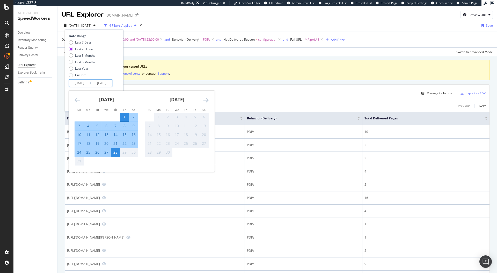
click at [77, 152] on div "24" at bounding box center [79, 152] width 9 height 5
type input "[DATE]"
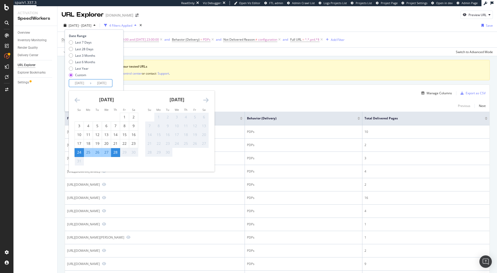
click at [87, 154] on div "25" at bounding box center [88, 152] width 9 height 5
type input "[DATE]"
click at [89, 80] on input "[DATE]" at bounding box center [79, 83] width 21 height 7
click at [86, 153] on div "25" at bounding box center [88, 152] width 9 height 5
type input "[DATE]"
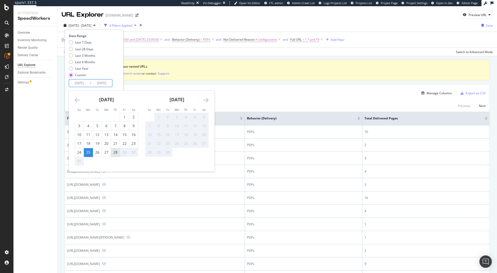
click at [116, 153] on div "28" at bounding box center [115, 152] width 9 height 5
type input "[DATE]"
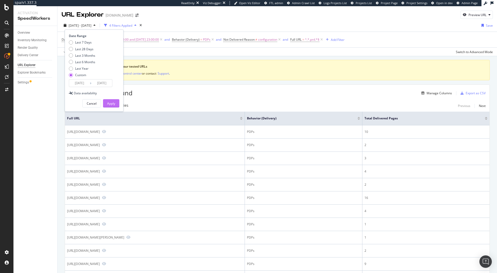
click at [112, 105] on div "Apply" at bounding box center [111, 103] width 8 height 4
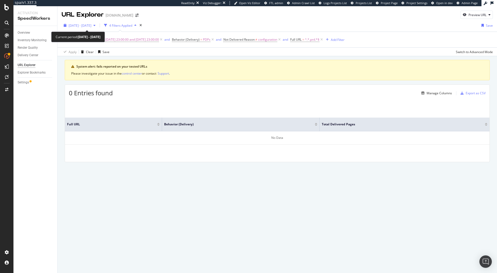
click at [91, 27] on span "[DATE] - [DATE]" at bounding box center [80, 25] width 23 height 4
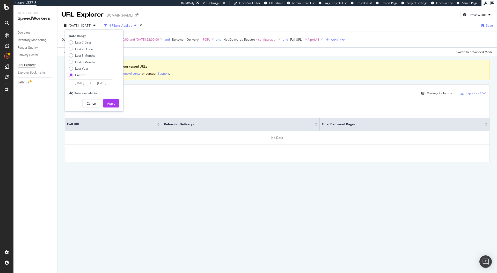
click at [93, 83] on input "[DATE]" at bounding box center [101, 83] width 21 height 7
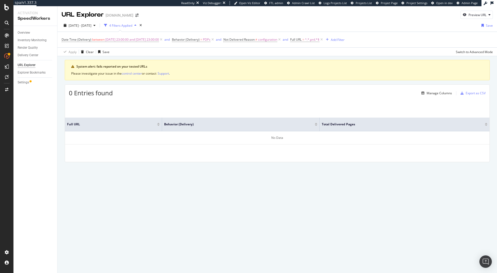
click at [153, 51] on div "Apply Clear Save Switch to Advanced Mode" at bounding box center [278, 51] width 440 height 9
click at [77, 25] on span "[DATE] - [DATE]" at bounding box center [80, 25] width 23 height 4
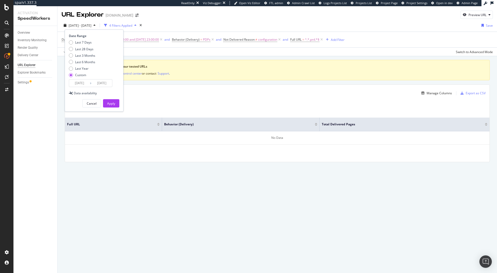
click at [79, 84] on input "[DATE]" at bounding box center [79, 83] width 21 height 7
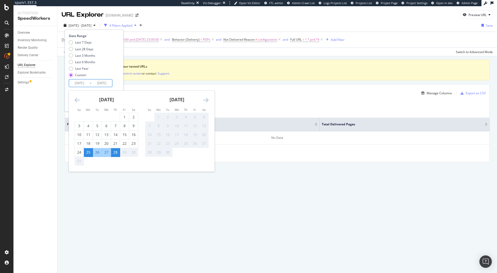
click at [165, 51] on div "Apply Clear Save Switch to Advanced Mode" at bounding box center [278, 51] width 440 height 9
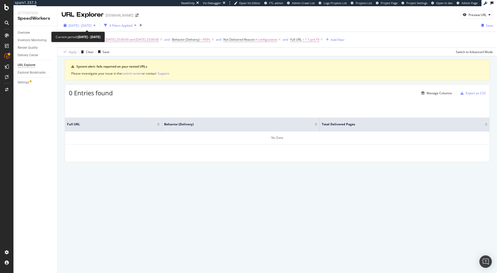
click at [77, 26] on span "[DATE] - [DATE]" at bounding box center [80, 25] width 23 height 4
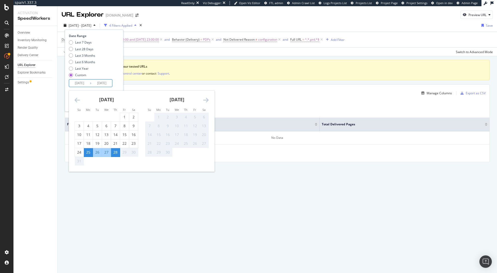
click at [80, 83] on input "2025/08/25" at bounding box center [79, 83] width 21 height 7
click at [157, 55] on div "Apply Clear Save Switch to Advanced Mode" at bounding box center [278, 51] width 440 height 9
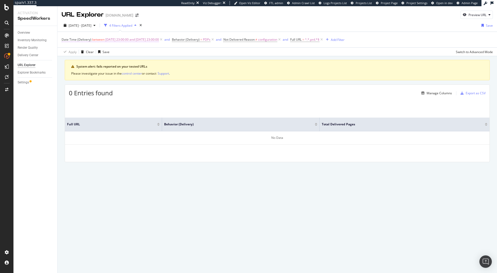
click at [126, 40] on span "2025-08-18 23:00:00 and 2025-08-19 23:00:00" at bounding box center [132, 39] width 54 height 7
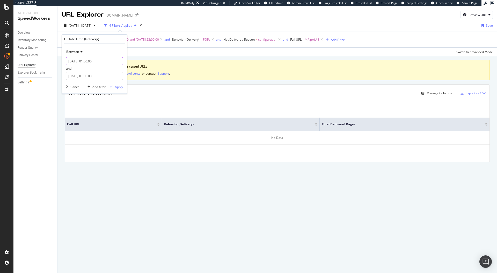
click at [79, 60] on input "2025-08-19 01:00:00" at bounding box center [94, 61] width 57 height 8
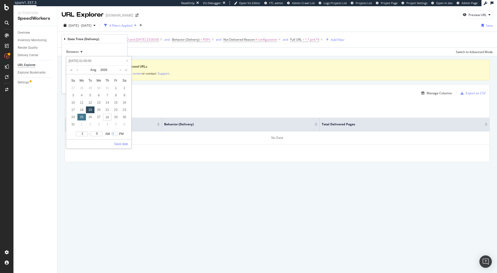
click at [82, 118] on div "25" at bounding box center [81, 117] width 9 height 7
type input "2025-08-25 01:00:00"
click at [118, 143] on link "Save date" at bounding box center [121, 144] width 14 height 5
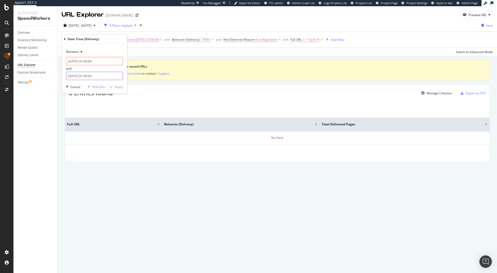
click at [93, 76] on input "2025-08-20 01:00:00" at bounding box center [94, 76] width 57 height 8
click at [107, 133] on div "28" at bounding box center [107, 132] width 9 height 7
type input "2025-08-28 01:00:00"
click at [120, 157] on link "Save date" at bounding box center [121, 159] width 14 height 5
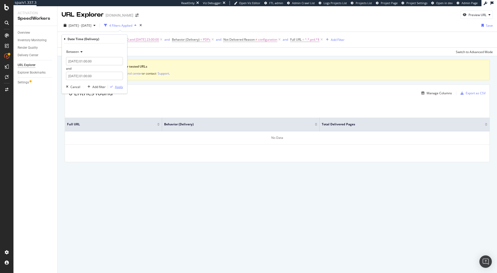
click at [117, 86] on div "Apply" at bounding box center [119, 87] width 8 height 4
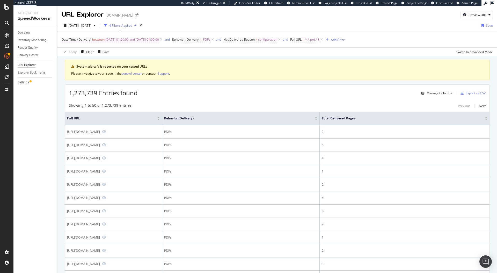
click at [90, 39] on span "Date Time (Delivery)" at bounding box center [77, 39] width 30 height 4
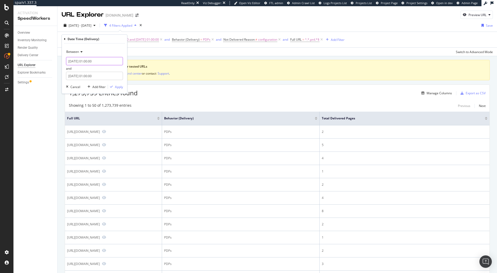
click at [83, 62] on input "2025-08-25 01:00:00" at bounding box center [94, 61] width 57 height 8
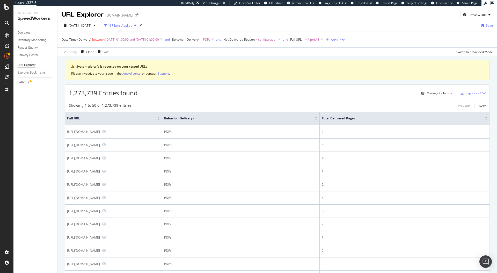
click at [137, 53] on div "Apply Clear Save Switch to Advanced Mode" at bounding box center [278, 51] width 440 height 9
click at [118, 38] on span "2025-08-25 01:00:00 and 2025-08-28 01:00:00" at bounding box center [132, 39] width 54 height 7
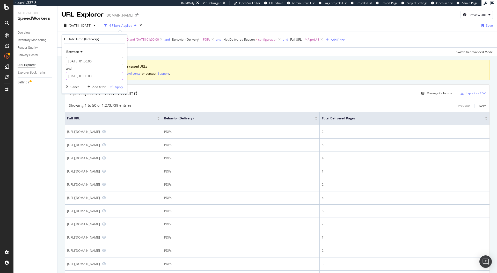
click at [93, 77] on input "2025-08-28 01:00:00" at bounding box center [94, 76] width 57 height 8
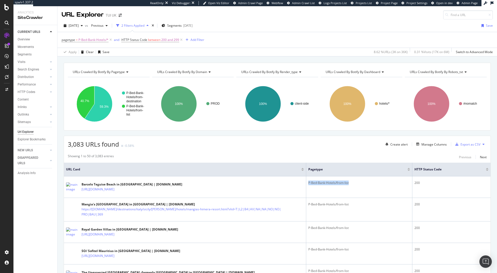
scroll to position [16, 0]
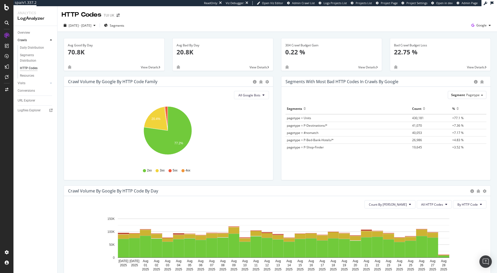
scroll to position [35, 0]
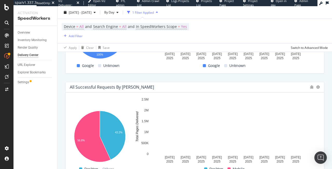
scroll to position [341, 0]
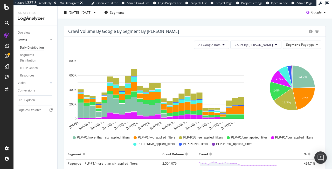
scroll to position [71, 0]
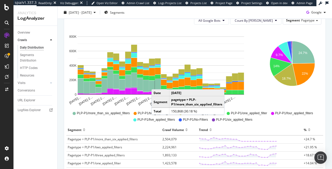
click at [157, 84] on rect "A chart." at bounding box center [158, 84] width 6 height 11
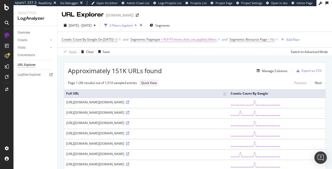
click at [175, 38] on span "PLP-P1/more_than_six_applied_filters" at bounding box center [189, 39] width 53 height 7
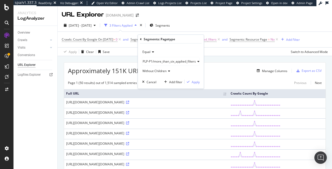
click at [157, 60] on span "PLP-P1/more_than_six_applied_filters" at bounding box center [169, 61] width 53 height 4
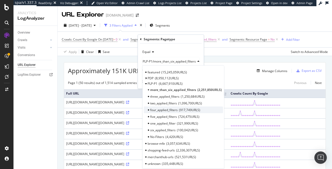
click at [175, 107] on div "four_applied_filters 917,749 URLS" at bounding box center [183, 110] width 79 height 7
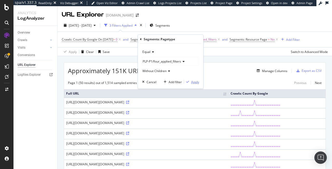
click at [193, 83] on div "Apply" at bounding box center [195, 82] width 8 height 4
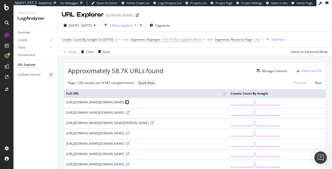
click at [129, 102] on icon at bounding box center [127, 102] width 3 height 3
